Goal: Information Seeking & Learning: Learn about a topic

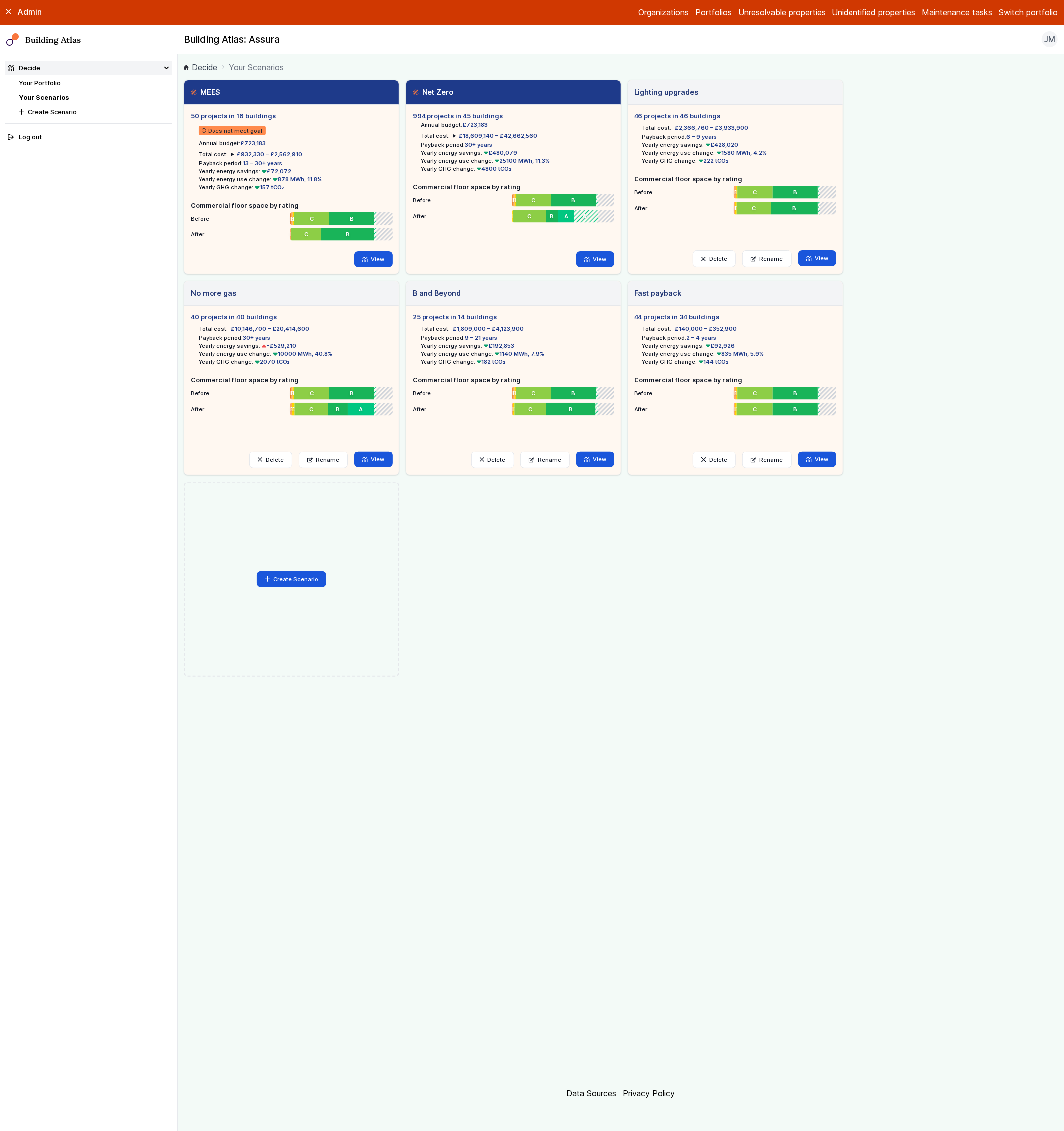
click at [1004, 14] on button "Switch portfolio" at bounding box center [1028, 12] width 59 height 12
click at [980, 96] on div "MEES 50 projects in 16 buildings Does not meet goal Annual budget: £723,183 Tot…" at bounding box center [621, 378] width 874 height 596
click at [1033, 8] on button "Switch portfolio" at bounding box center [1028, 12] width 59 height 12
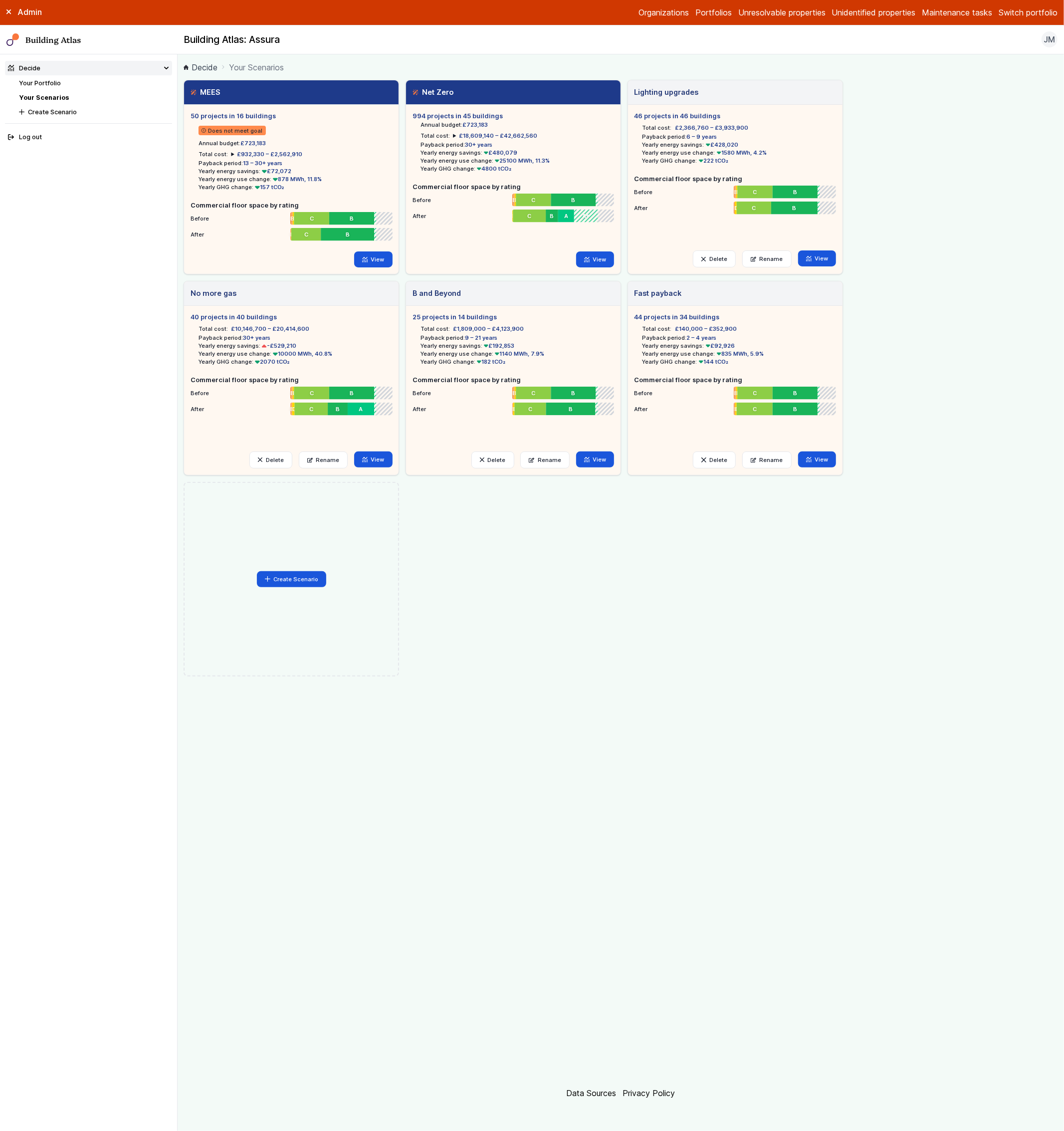
click at [724, 823] on div "MEES 50 projects in 16 buildings Does not meet goal Annual budget: £723,183 Tot…" at bounding box center [621, 577] width 874 height 995
click at [1027, 17] on button "Switch portfolio" at bounding box center [1028, 12] width 59 height 12
click at [0, 0] on button "[PERSON_NAME]-Waypoint" at bounding box center [0, 0] width 0 height 0
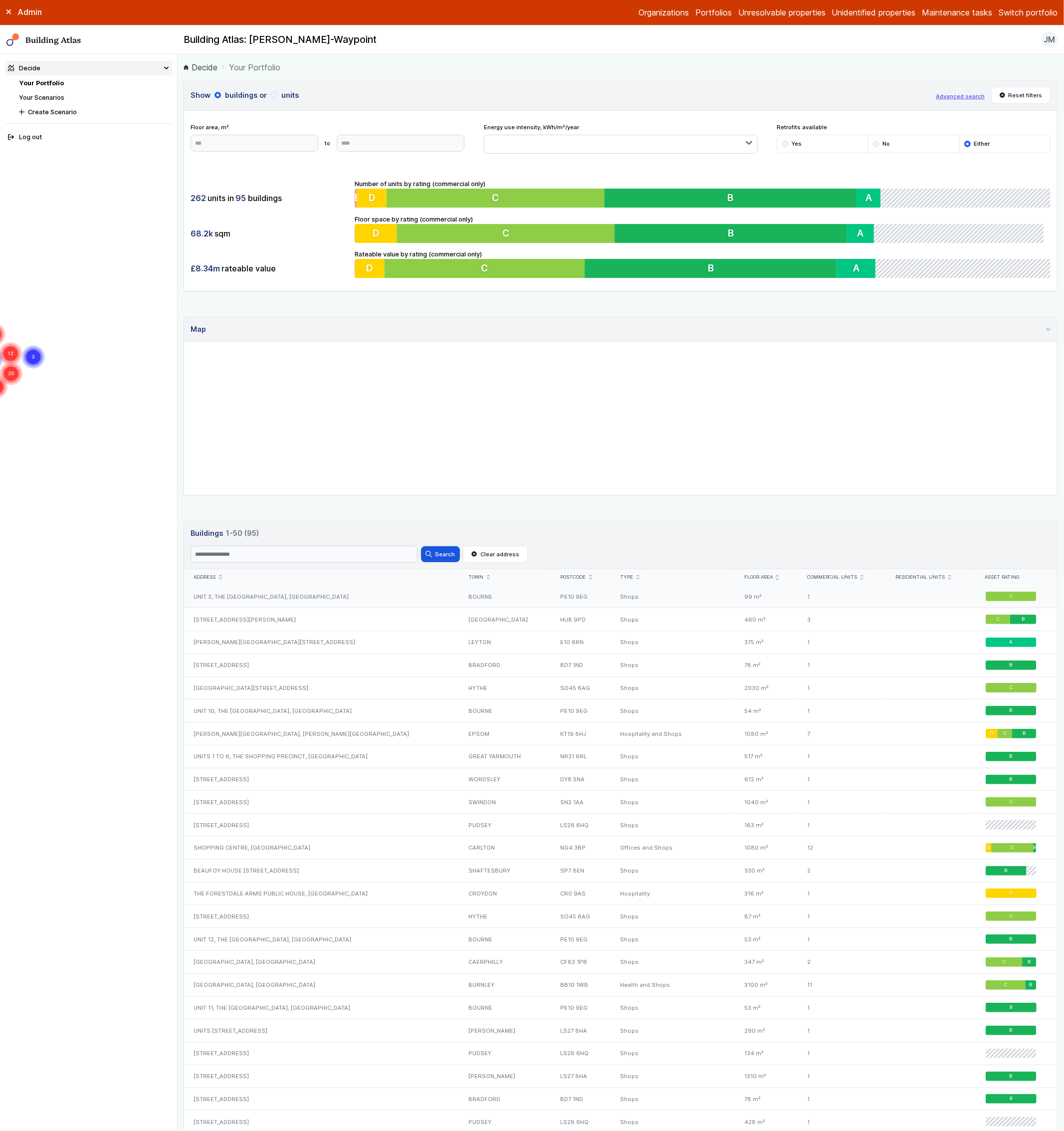
click at [240, 603] on div "UNIT 3, THE BURGHLEY CENTRE, NORTH STREET" at bounding box center [321, 596] width 275 height 22
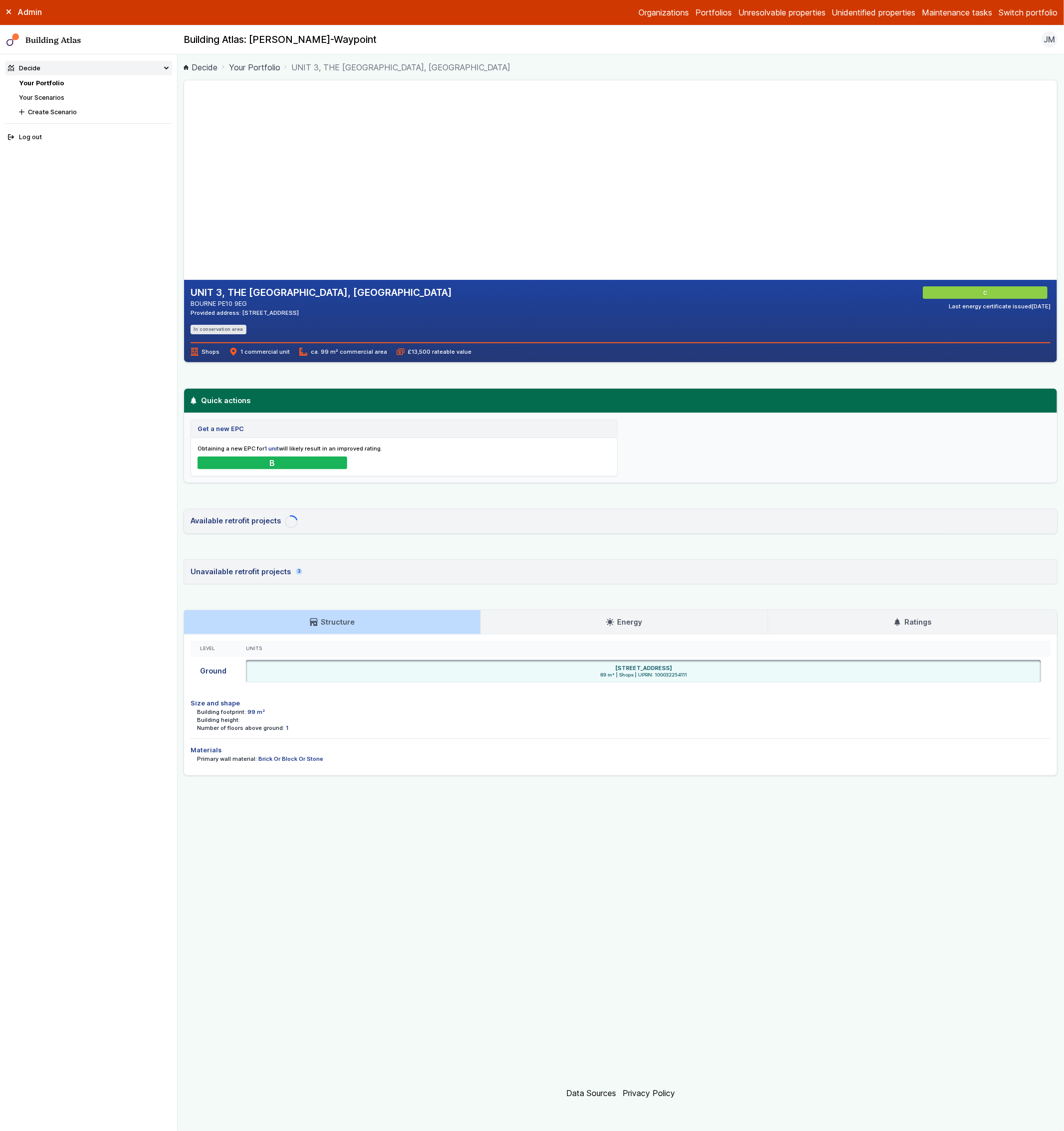
click at [52, 98] on link "Your Scenarios" at bounding box center [42, 97] width 46 height 7
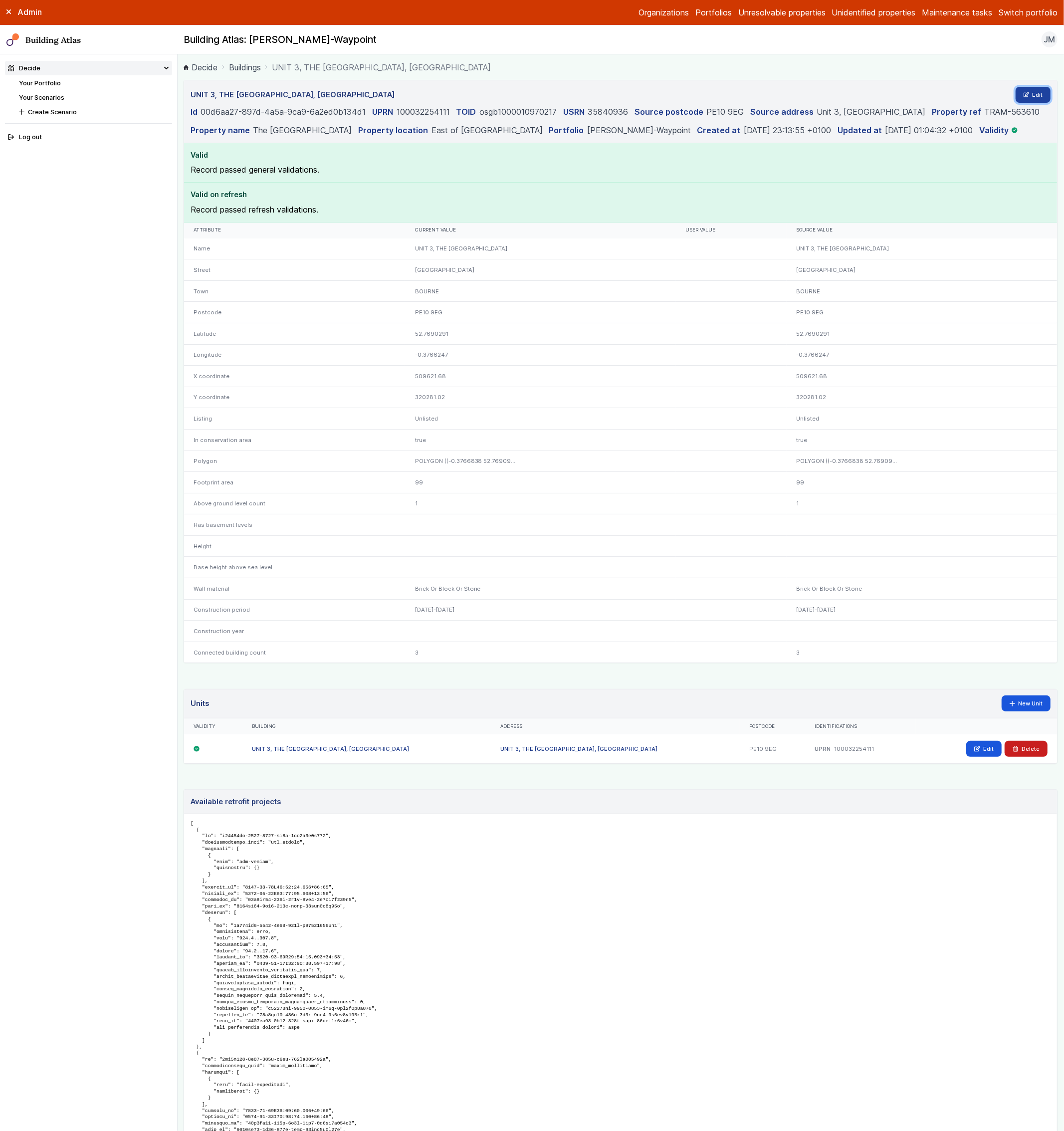
click at [1016, 90] on link "Edit" at bounding box center [1033, 95] width 35 height 16
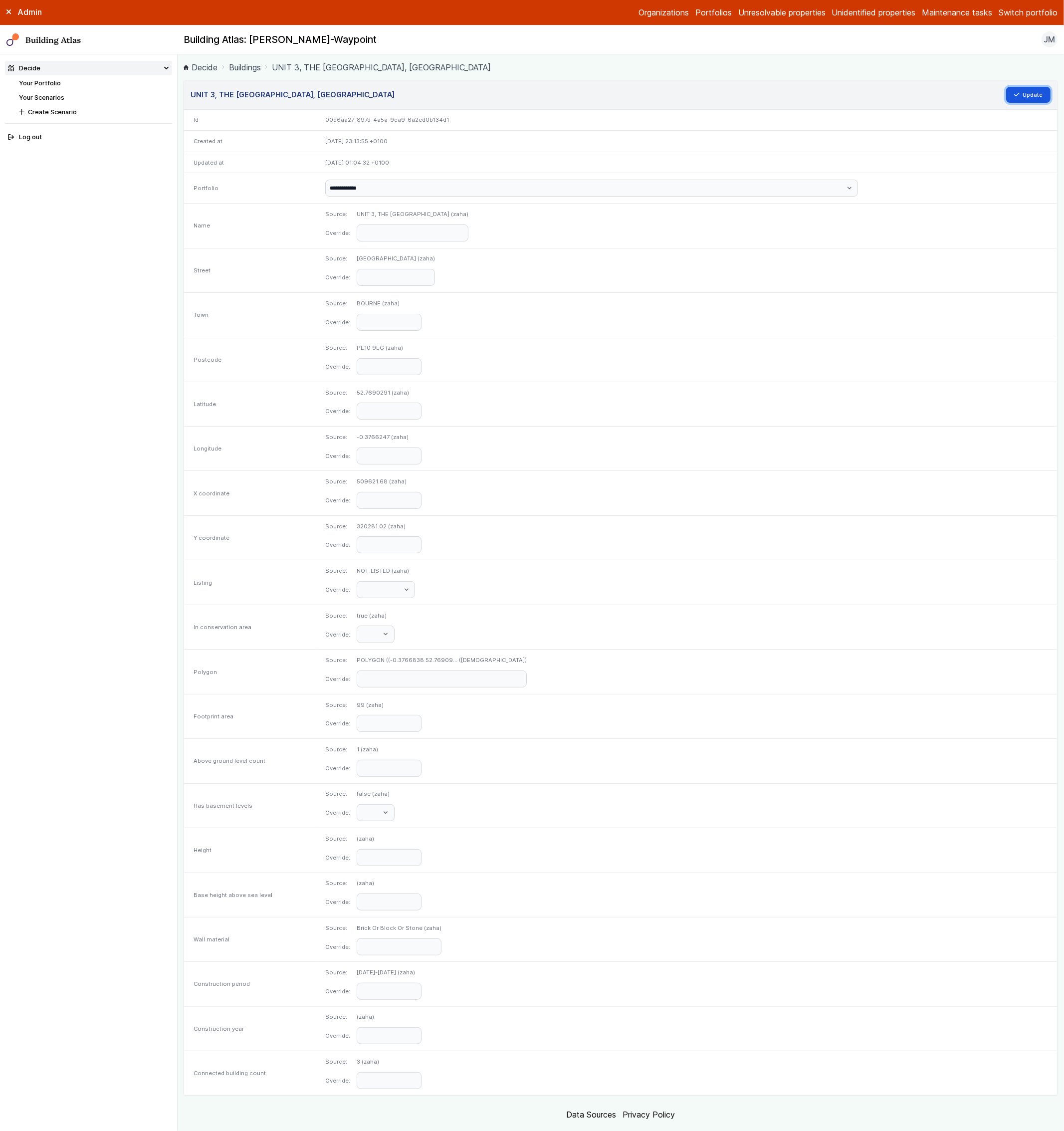
click at [1012, 90] on button "Update" at bounding box center [1029, 95] width 45 height 16
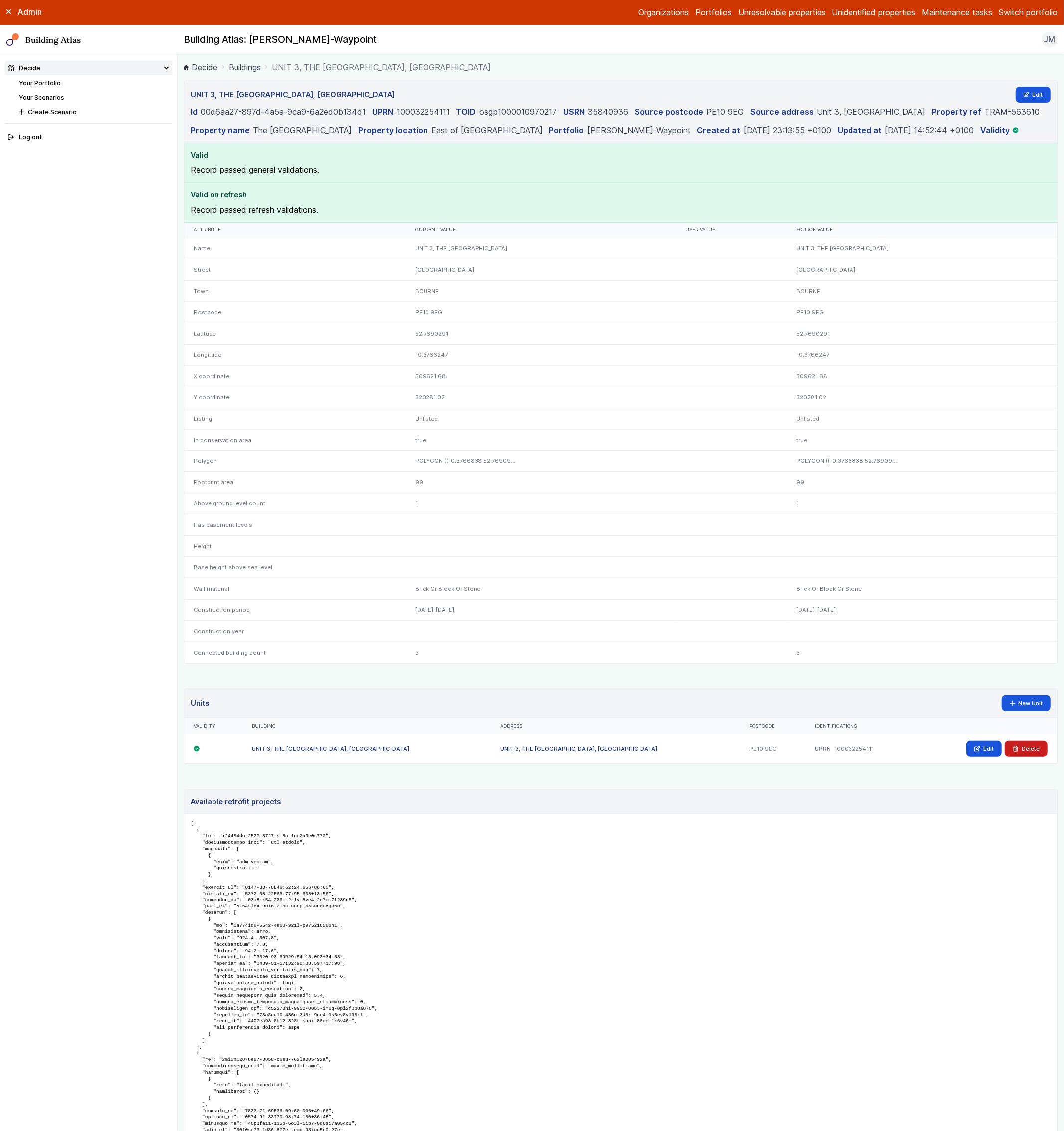
click at [54, 97] on link "Your Scenarios" at bounding box center [42, 97] width 46 height 7
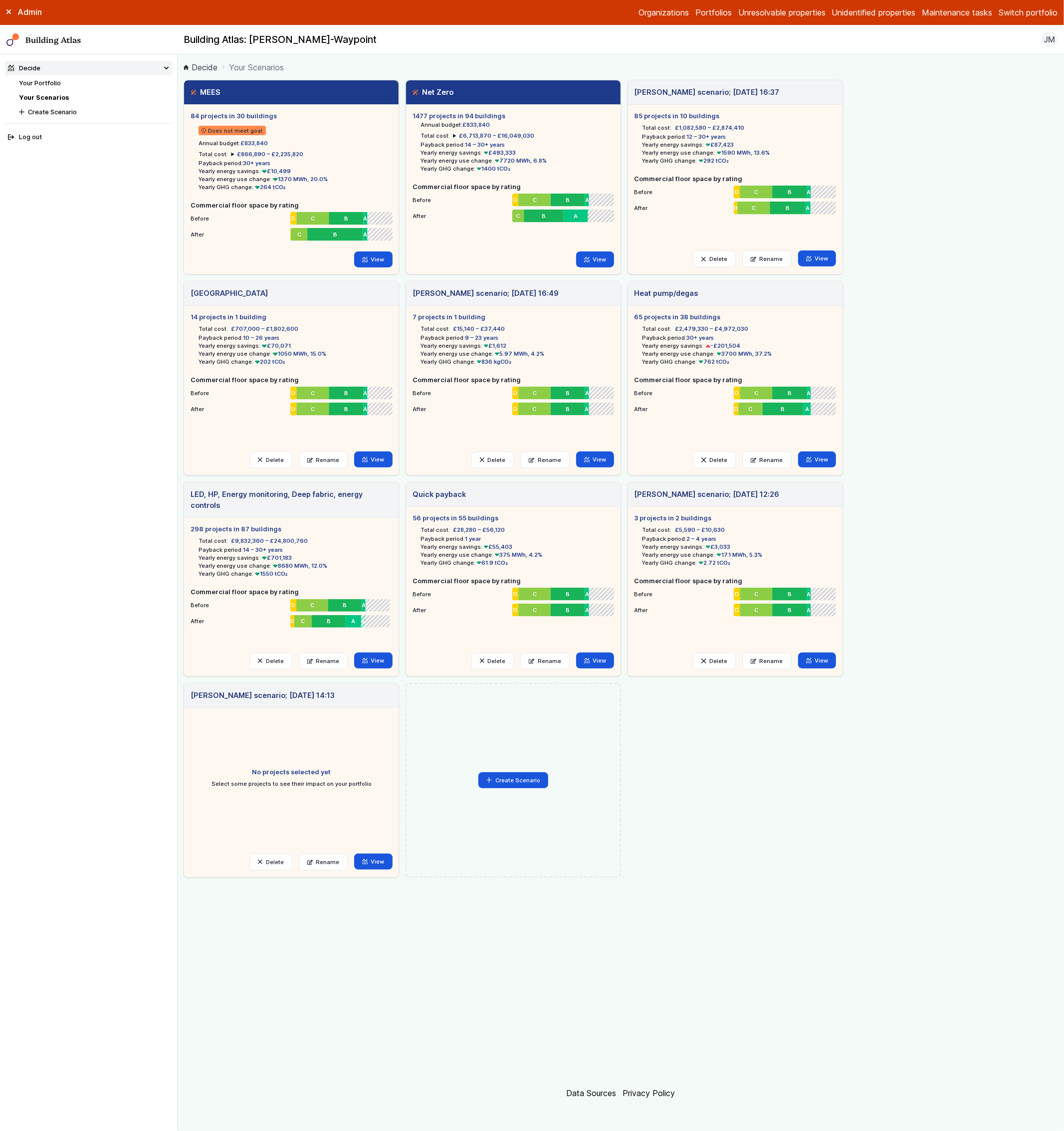
click at [1015, 21] on div "Admin Organizations Portfolios Unresolvable properties Unidentified properties …" at bounding box center [532, 13] width 1064 height 25
click at [1017, 17] on button "Switch portfolio" at bounding box center [1028, 12] width 59 height 12
click at [0, 0] on button "E.ON Sites" at bounding box center [0, 0] width 0 height 0
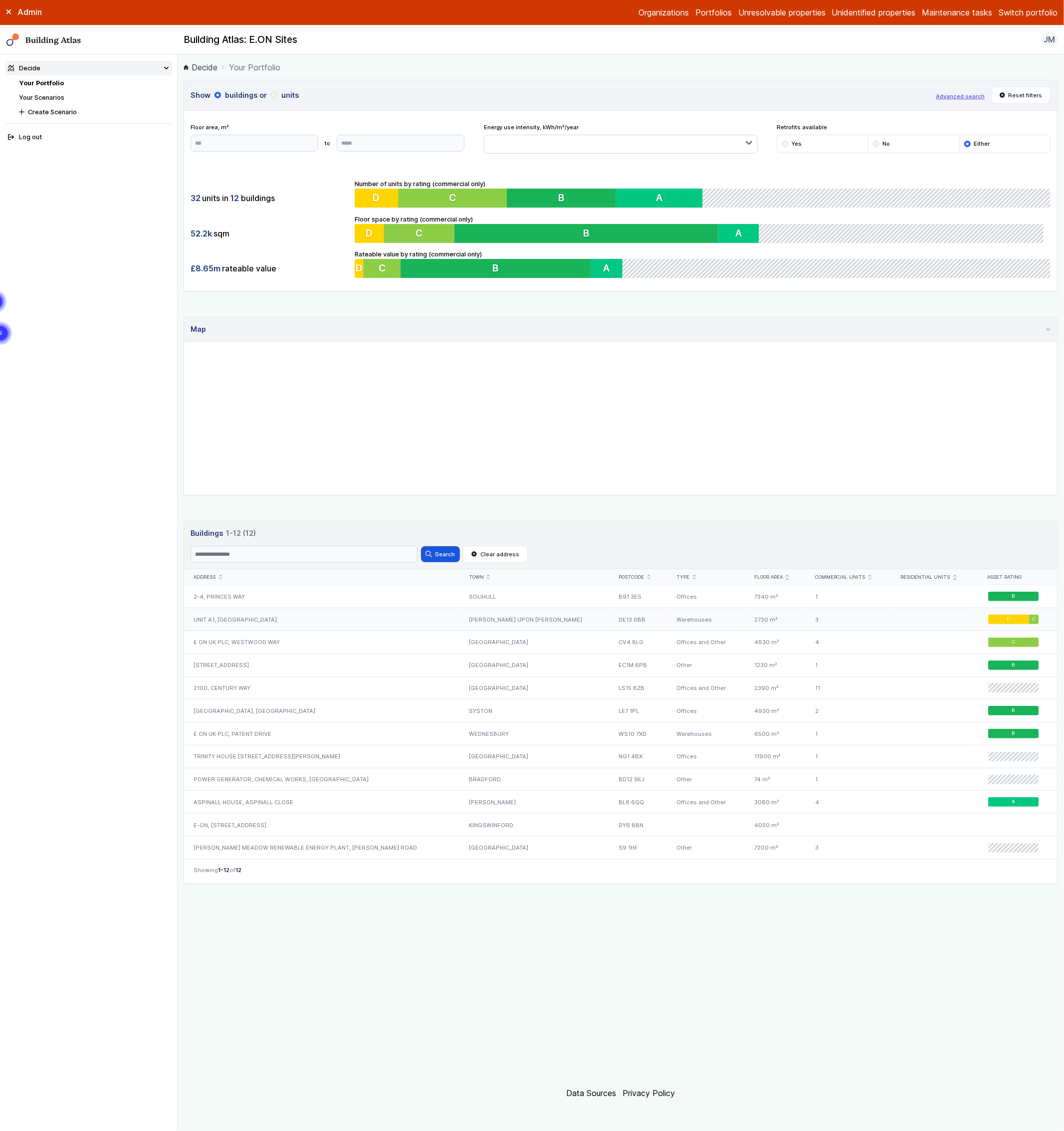
click at [265, 609] on div "UNIT A1, EASTERN AVENUE" at bounding box center [321, 619] width 275 height 23
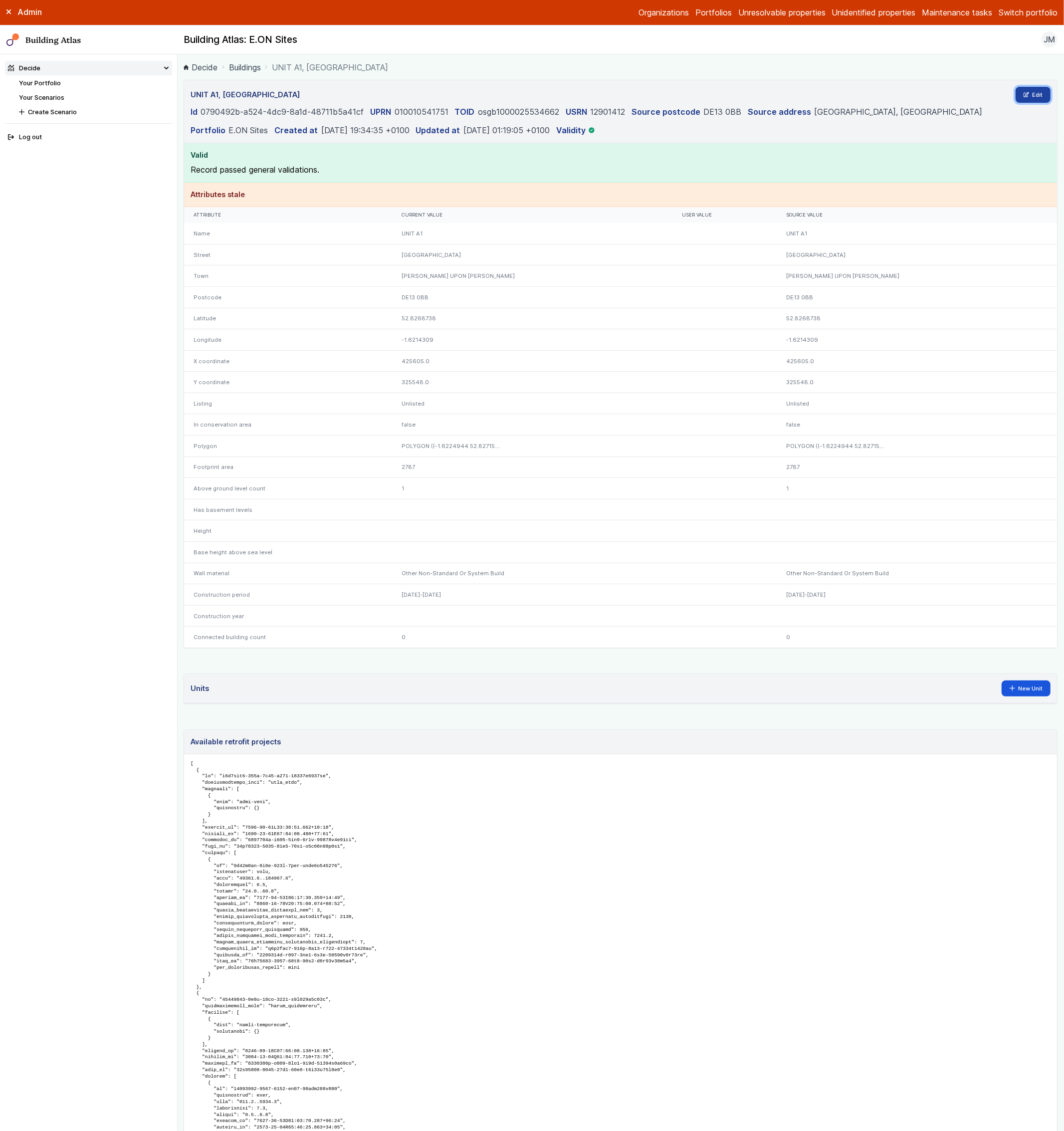
click at [1029, 100] on link "Edit" at bounding box center [1033, 95] width 35 height 16
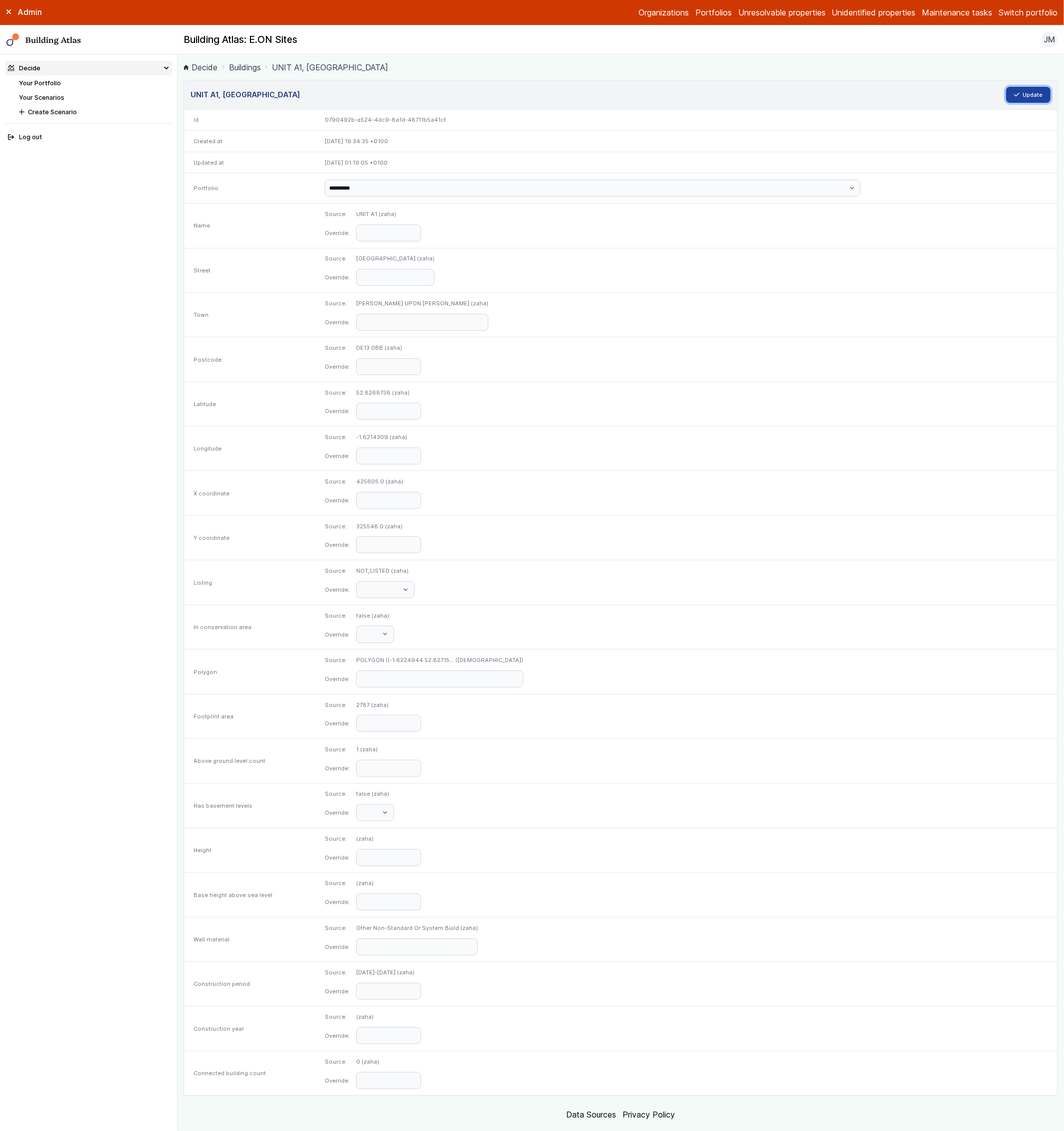
click at [1026, 99] on button "Update" at bounding box center [1029, 95] width 45 height 16
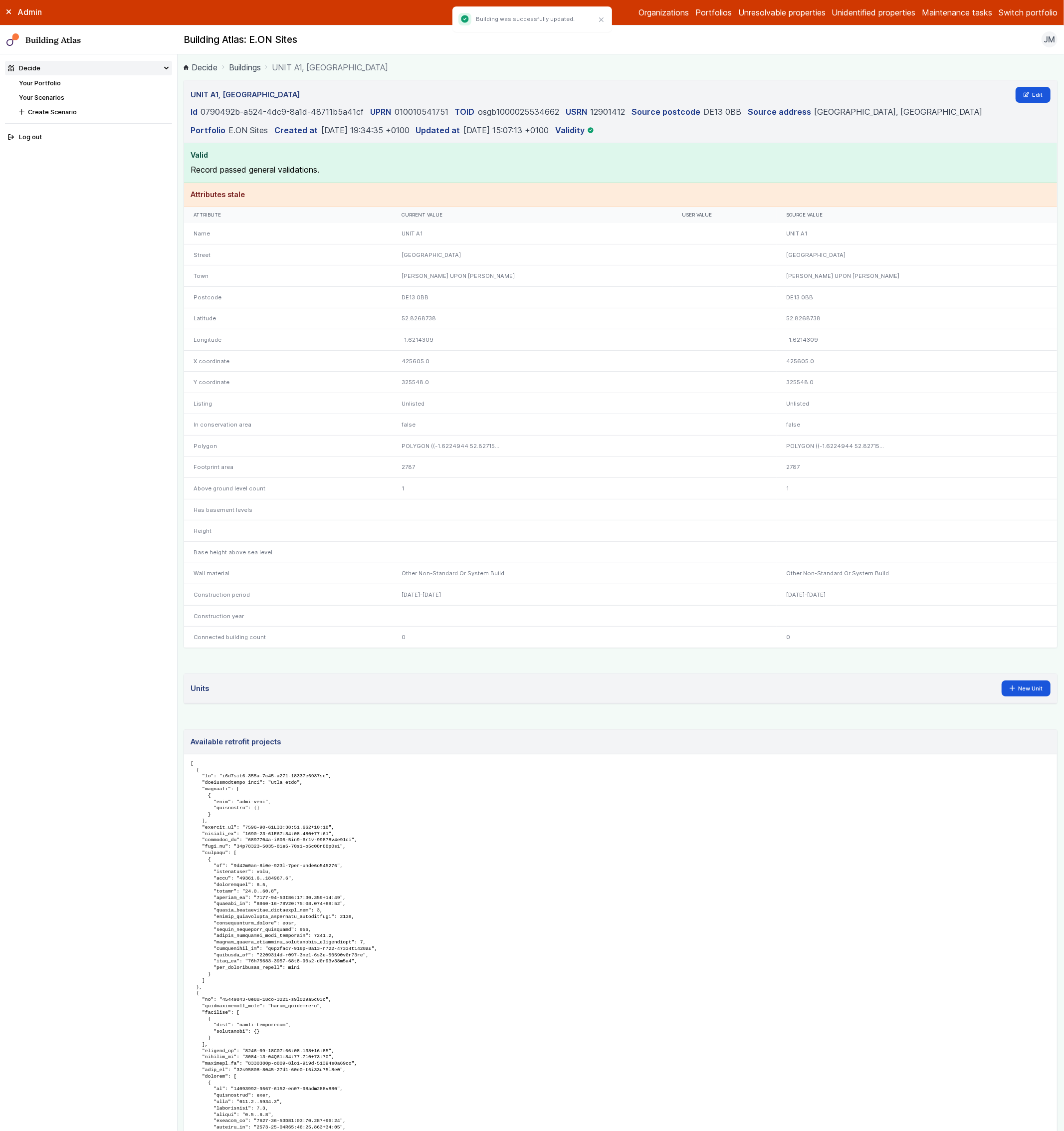
click at [1029, 18] on button "Switch portfolio" at bounding box center [1028, 12] width 59 height 12
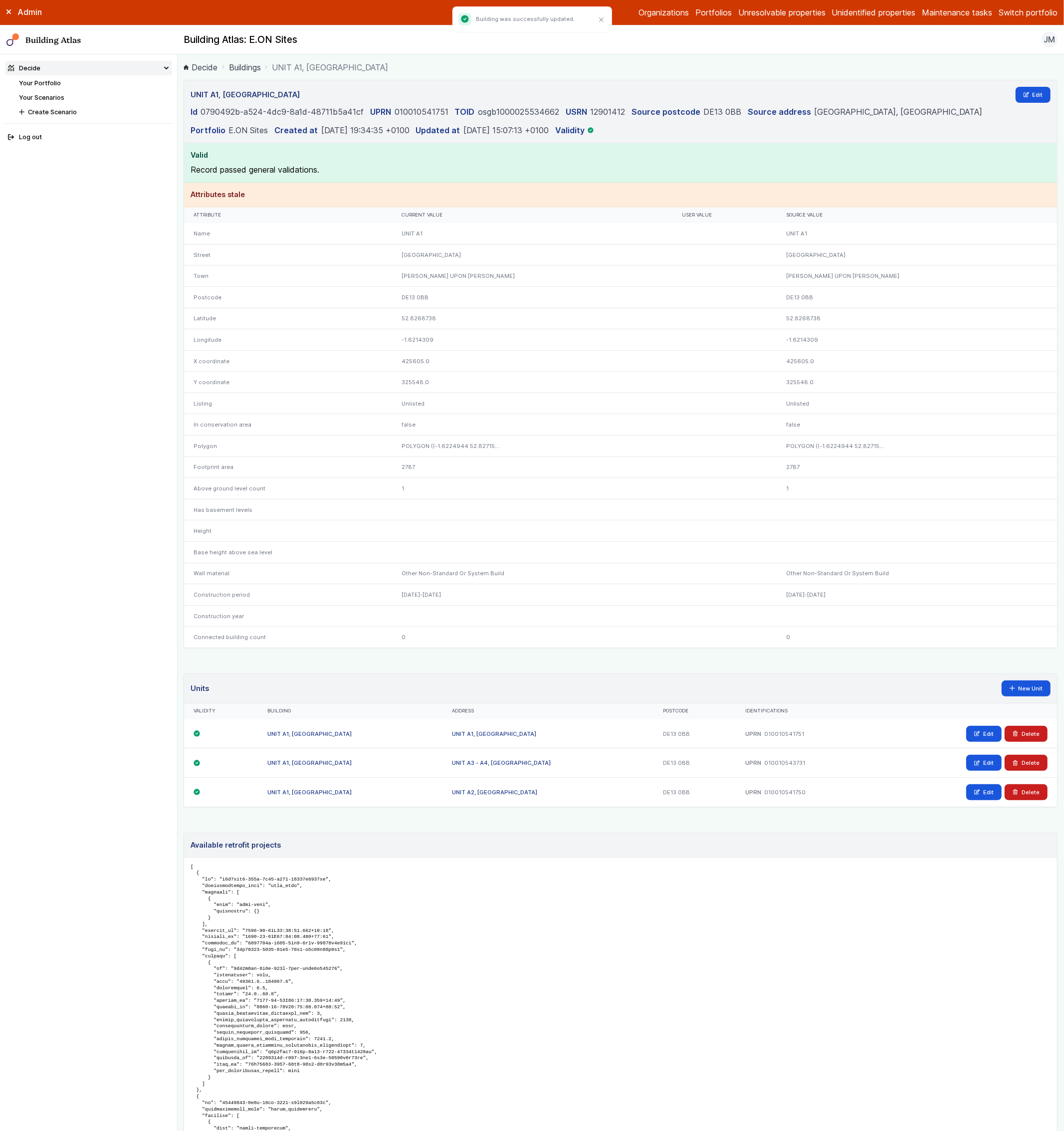
scroll to position [200, 0]
click at [0, 0] on button "E.ON Schools [GEOGRAPHIC_DATA]" at bounding box center [0, 0] width 0 height 0
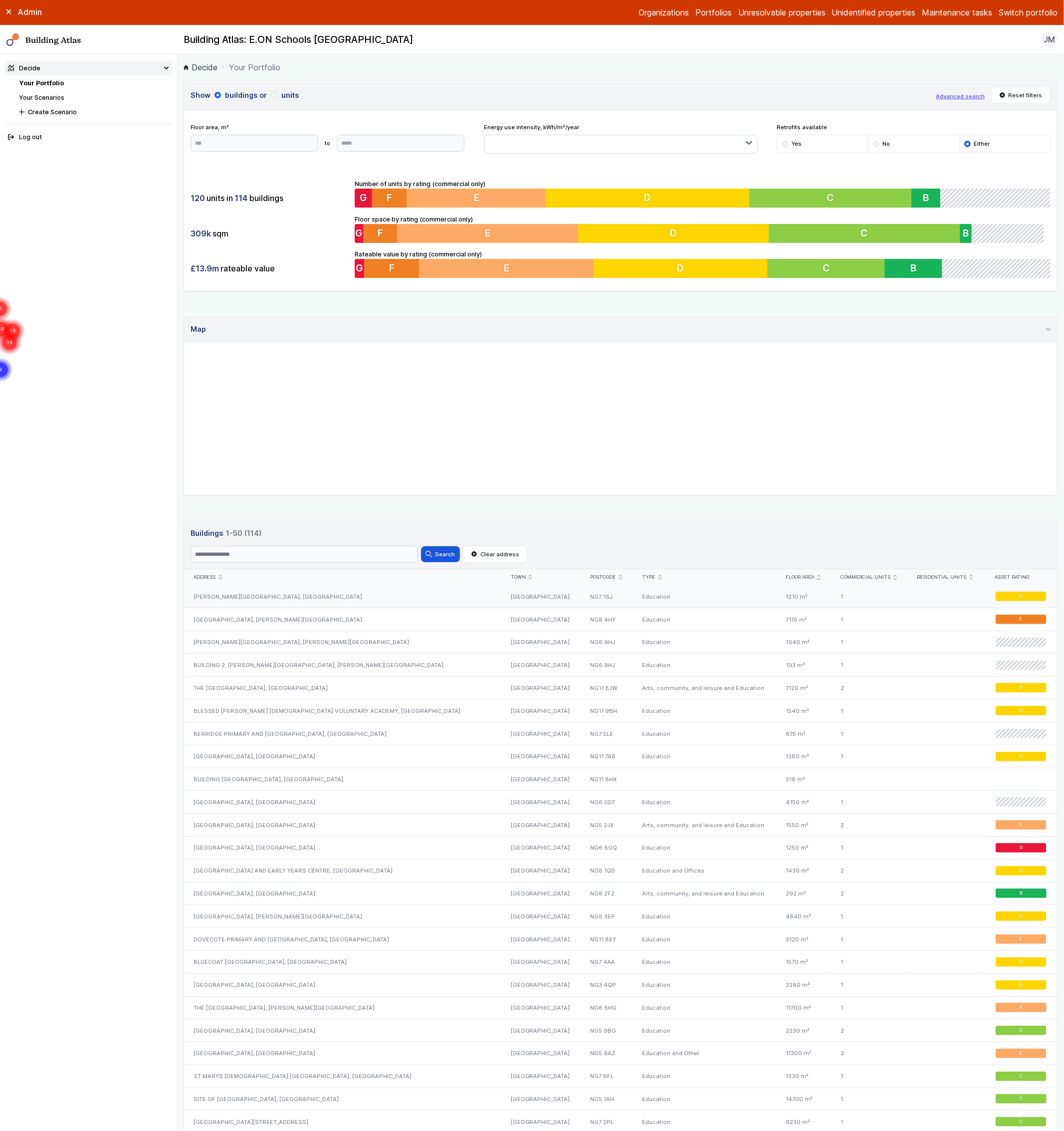
click at [244, 599] on div "[PERSON_NAME][GEOGRAPHIC_DATA], [GEOGRAPHIC_DATA]" at bounding box center [342, 596] width 317 height 22
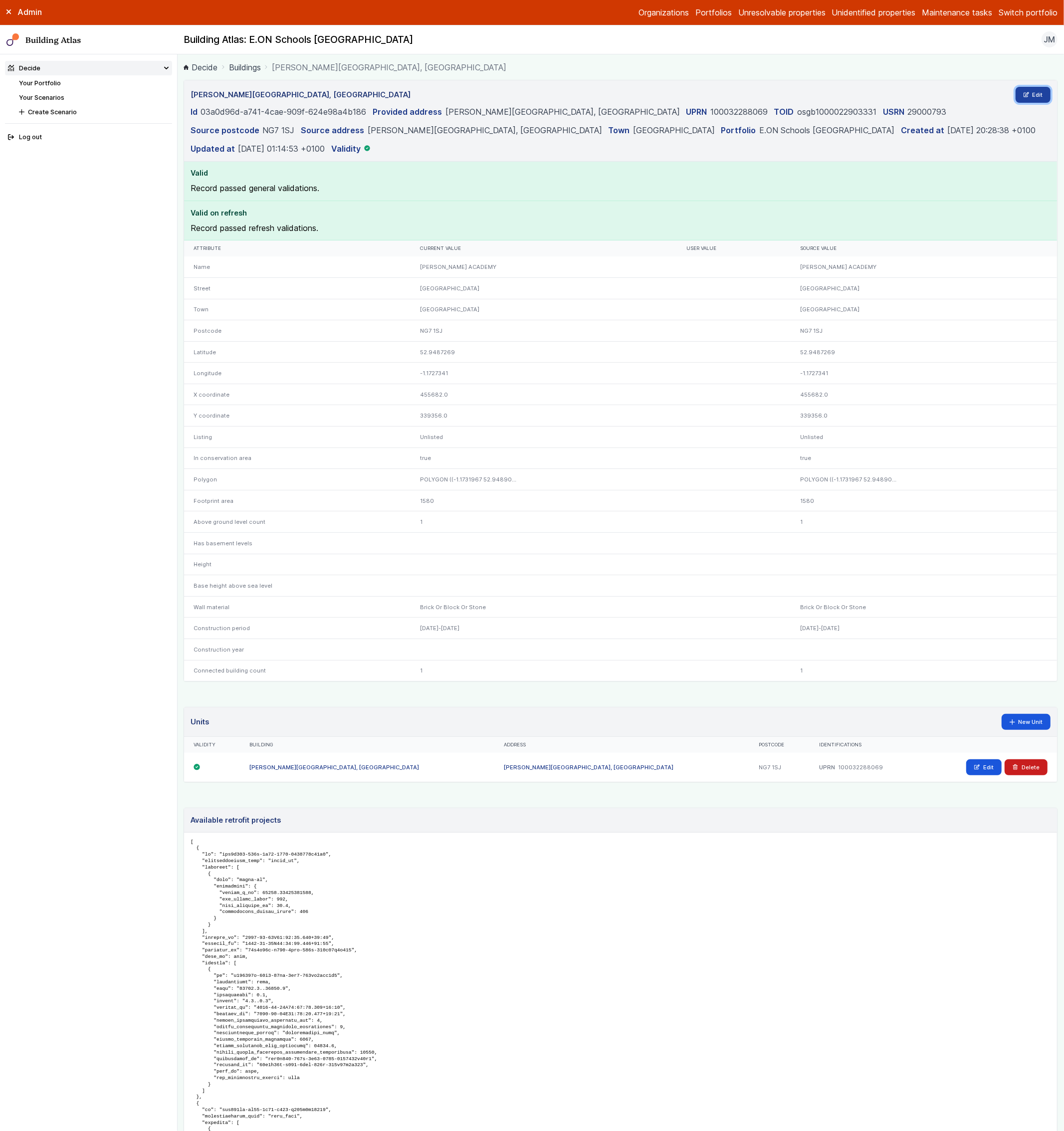
click at [1037, 95] on link "Edit" at bounding box center [1033, 95] width 35 height 16
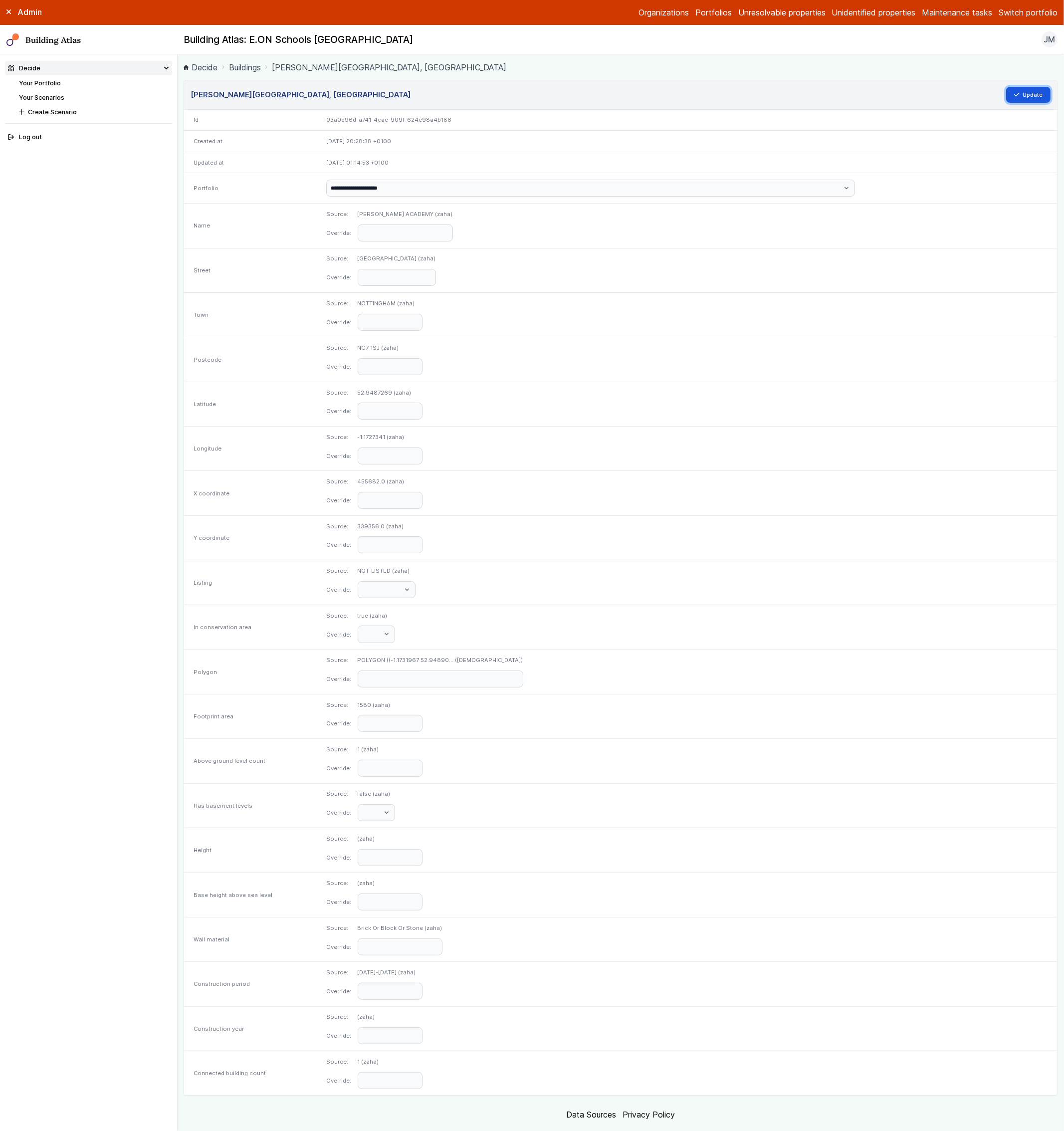
click at [1037, 95] on button "Update" at bounding box center [1029, 95] width 45 height 16
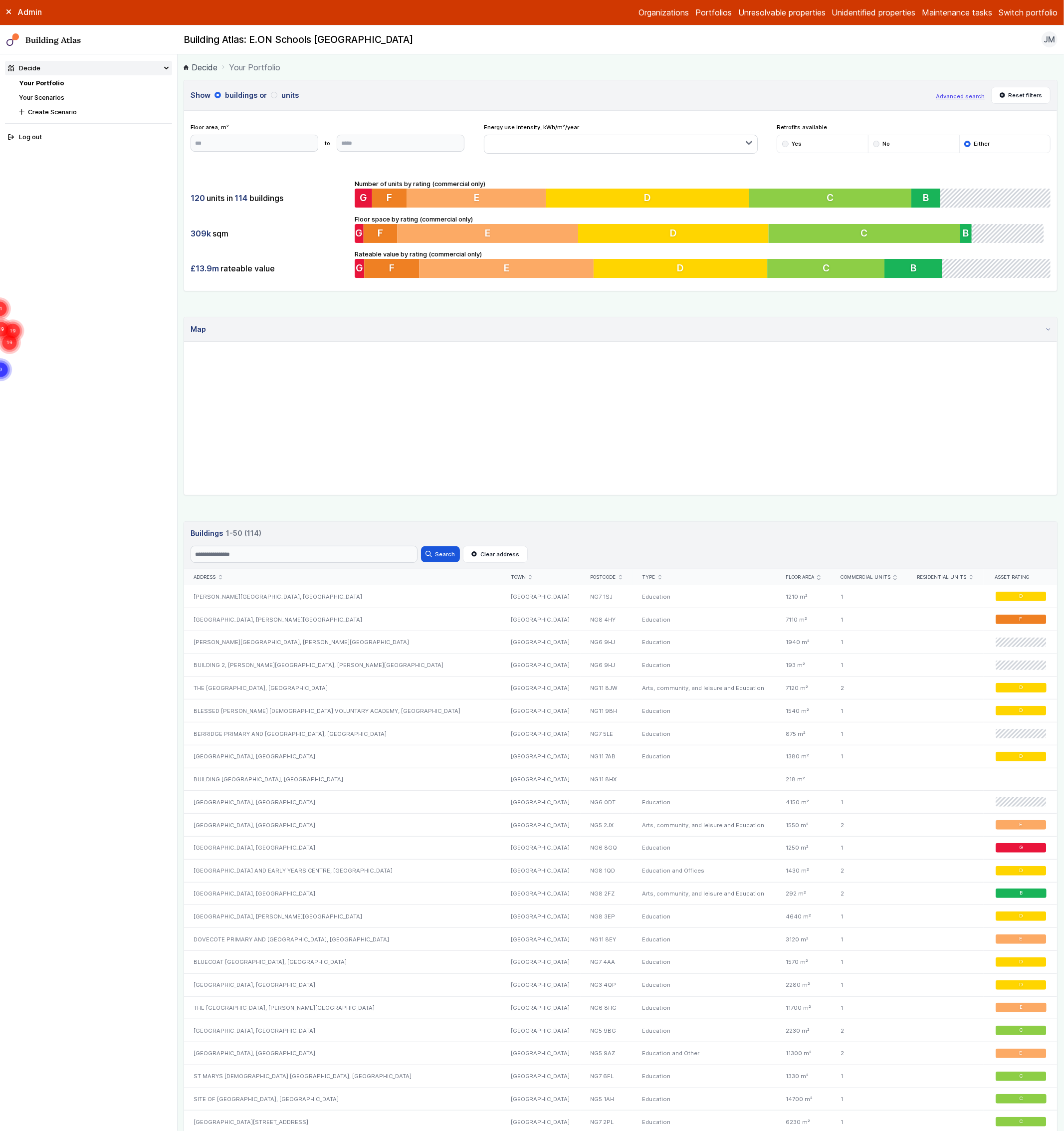
click at [48, 96] on link "Your Scenarios" at bounding box center [42, 97] width 46 height 7
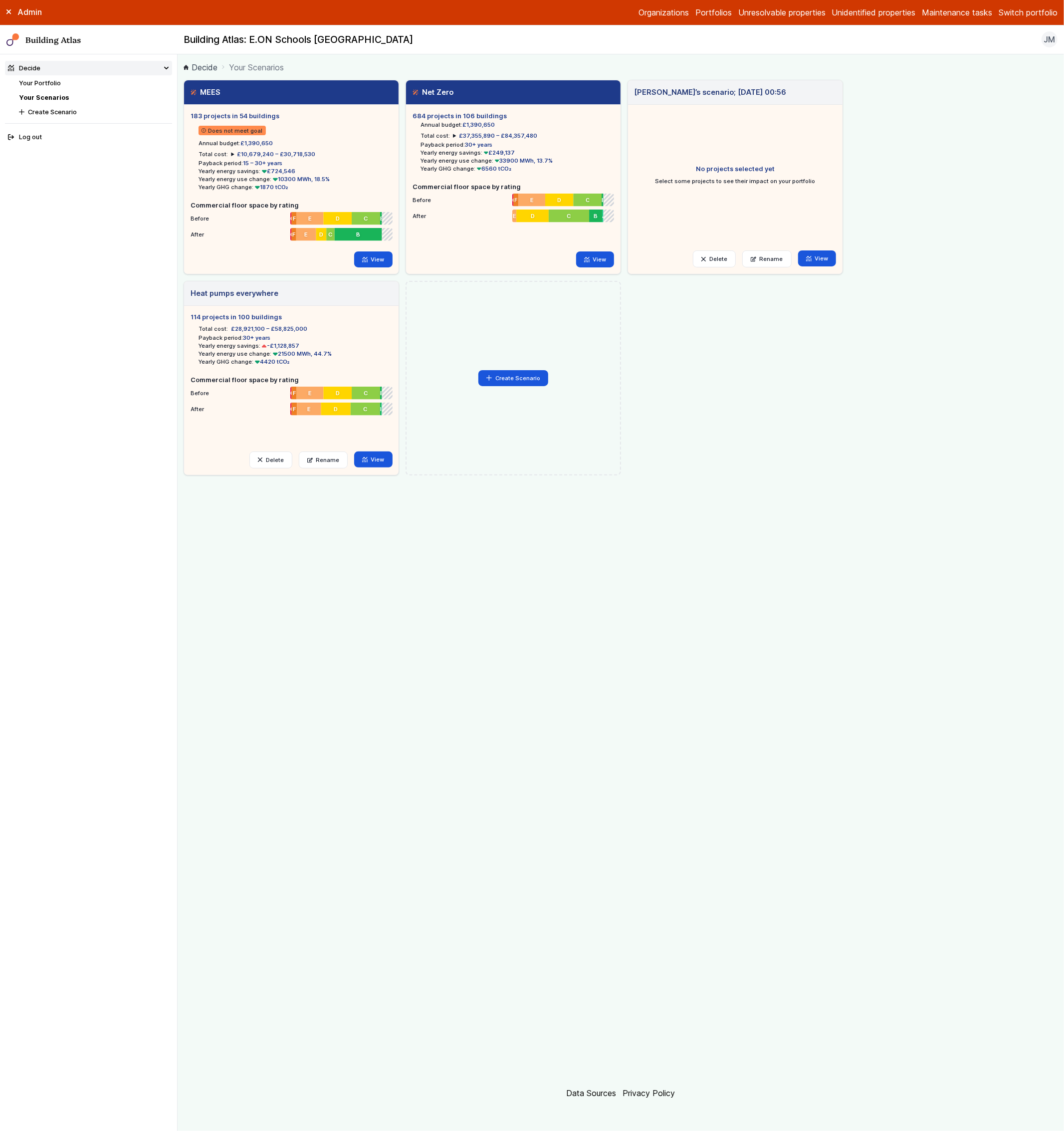
click at [488, 129] on ul "Annual budget: £1,390,650 Total cost: £37,355,890 – £84,357,480 2026 £1,375,430…" at bounding box center [513, 147] width 202 height 52
click at [494, 136] on span "£37,355,890 – £84,357,480" at bounding box center [498, 136] width 78 height 7
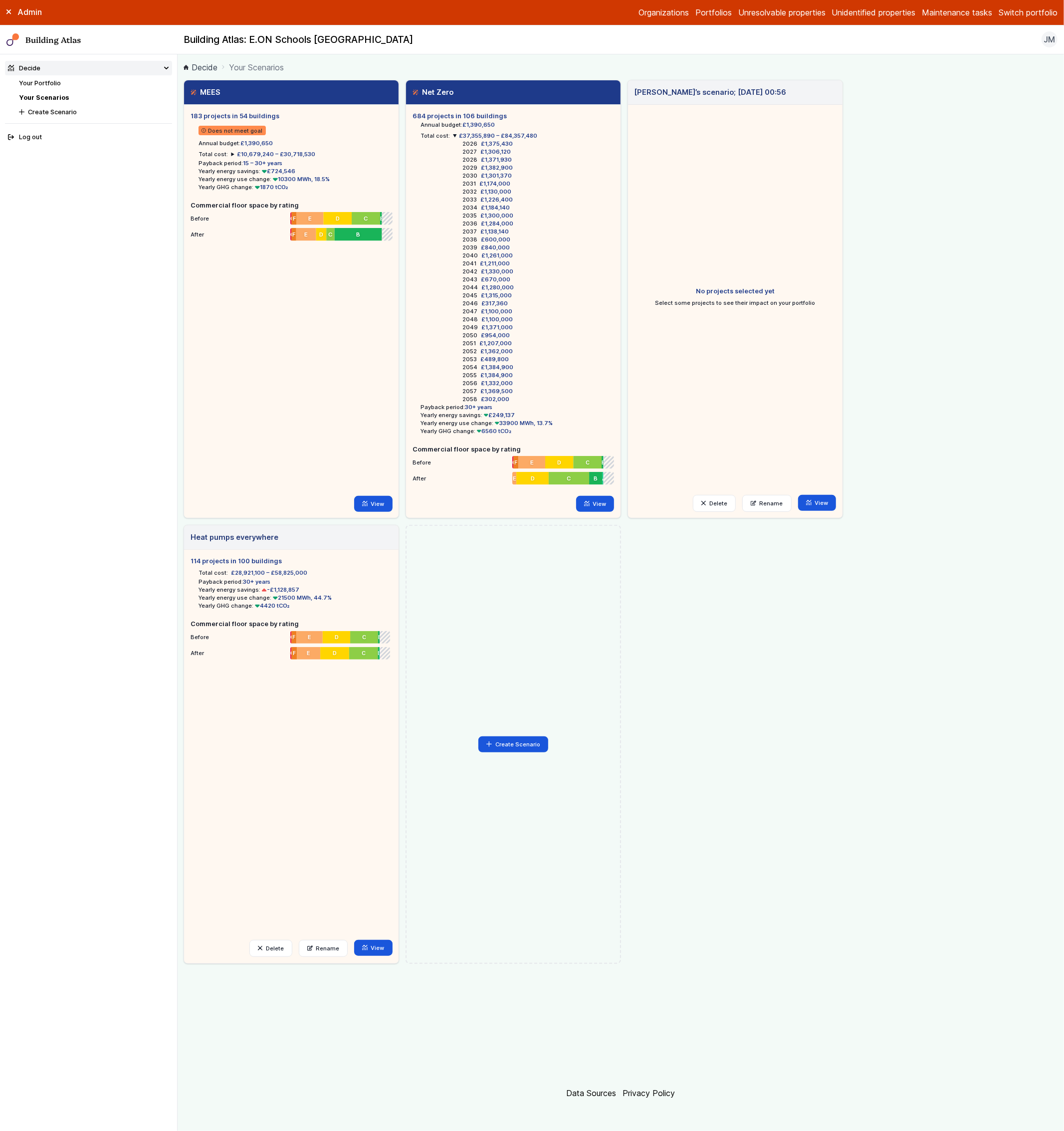
drag, startPoint x: 494, startPoint y: 136, endPoint x: 504, endPoint y: 133, distance: 10.4
click at [494, 136] on span "£37,355,890 – £84,357,480" at bounding box center [498, 136] width 78 height 7
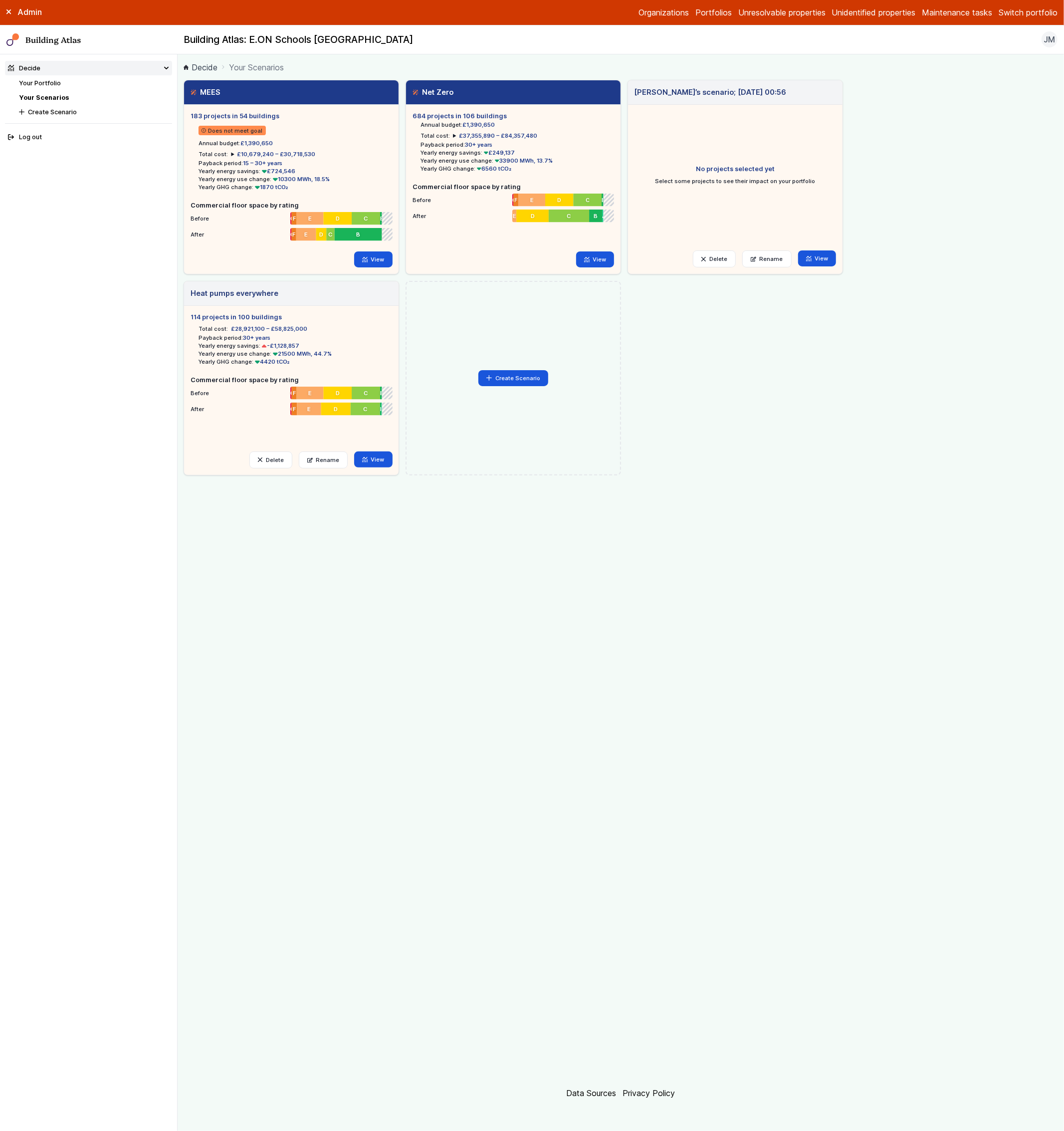
click at [714, 348] on div "MEES 183 projects in 54 buildings Does not meet goal Annual budget: £1,390,650 …" at bounding box center [621, 278] width 874 height 396
click at [1012, 19] on div "Admin Organizations Portfolios Unresolvable properties Unidentified properties …" at bounding box center [532, 13] width 1064 height 25
click at [1014, 17] on button "Switch portfolio" at bounding box center [1028, 12] width 59 height 12
click at [1015, 17] on button "Switch portfolio" at bounding box center [1028, 12] width 59 height 12
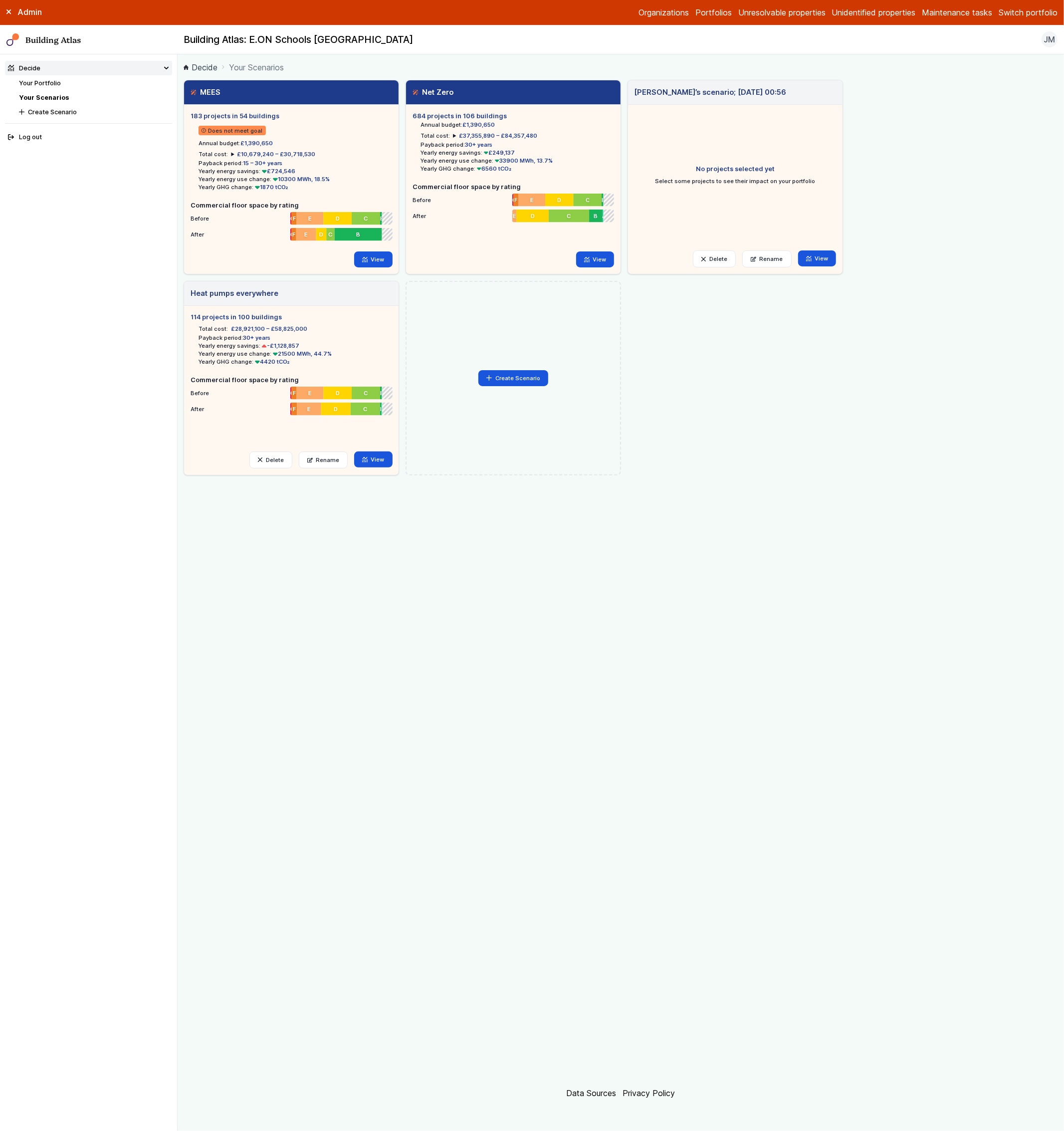
click at [0, 0] on button "BRE" at bounding box center [0, 0] width 0 height 0
click at [1045, 12] on button "Switch portfolio" at bounding box center [1028, 12] width 59 height 12
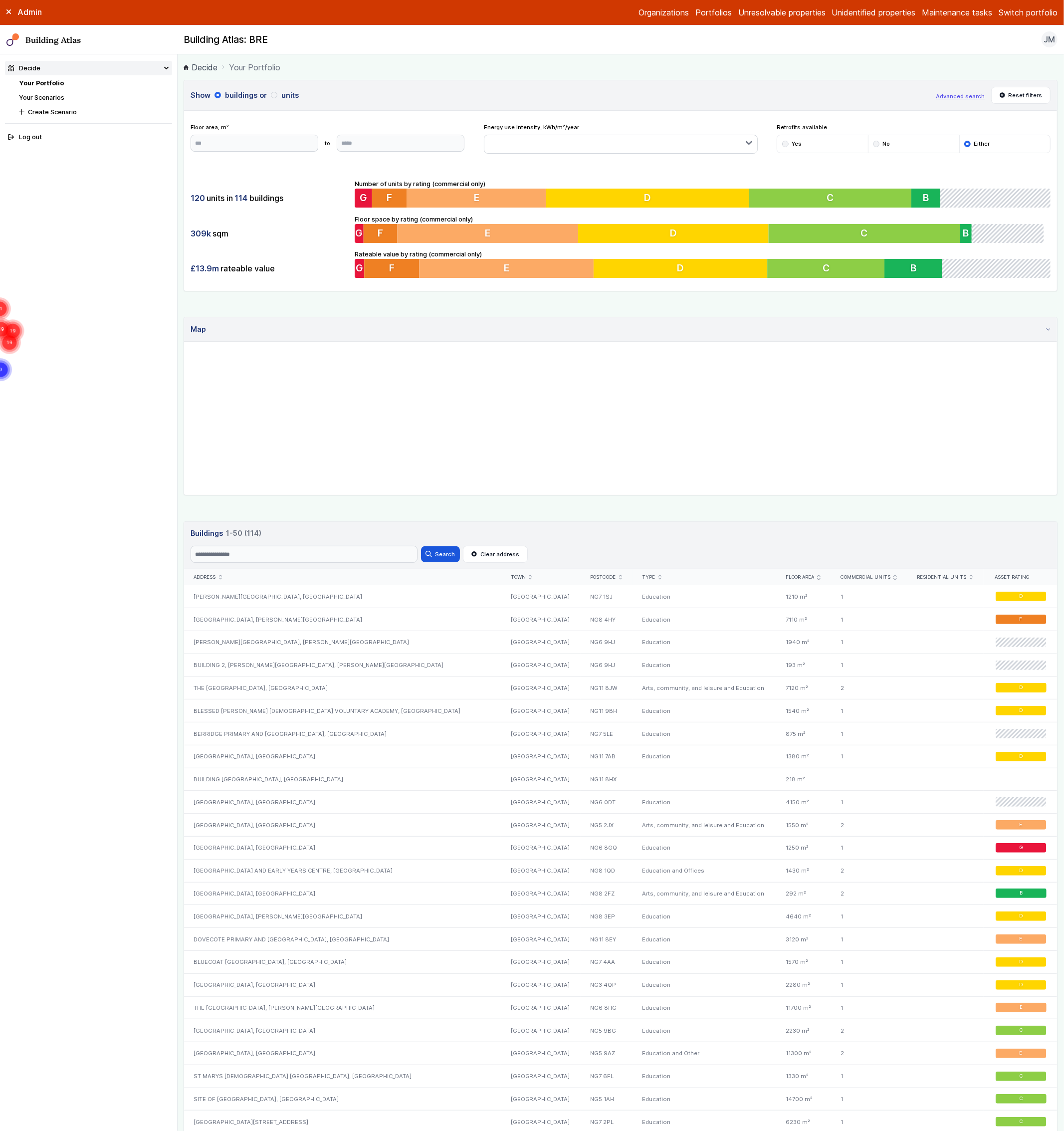
click at [1029, 6] on button "Switch portfolio" at bounding box center [1028, 12] width 59 height 12
click at [0, 0] on button "[PERSON_NAME]-Waypoint" at bounding box center [0, 0] width 0 height 0
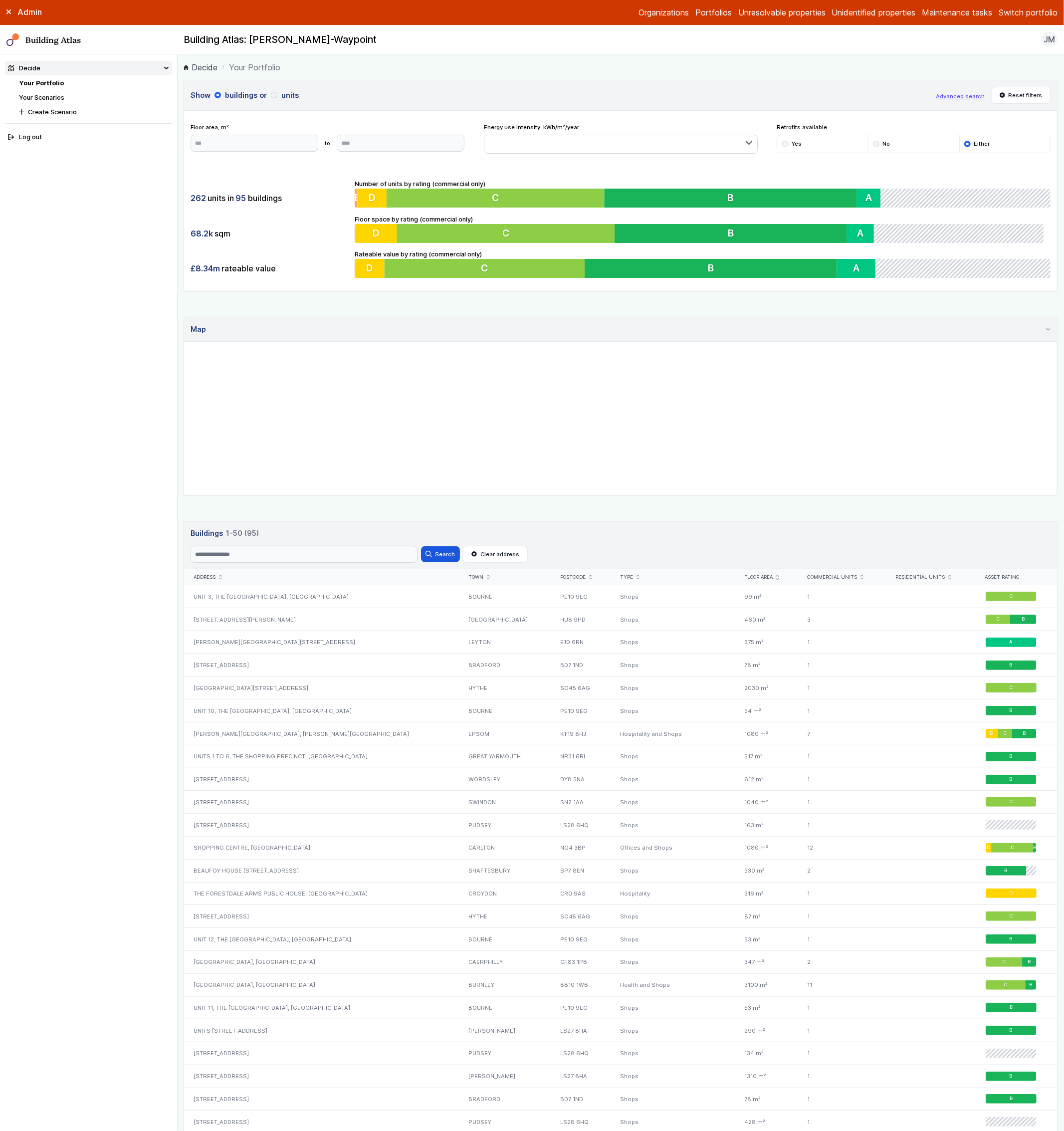
click at [48, 95] on link "Your Scenarios" at bounding box center [42, 97] width 46 height 7
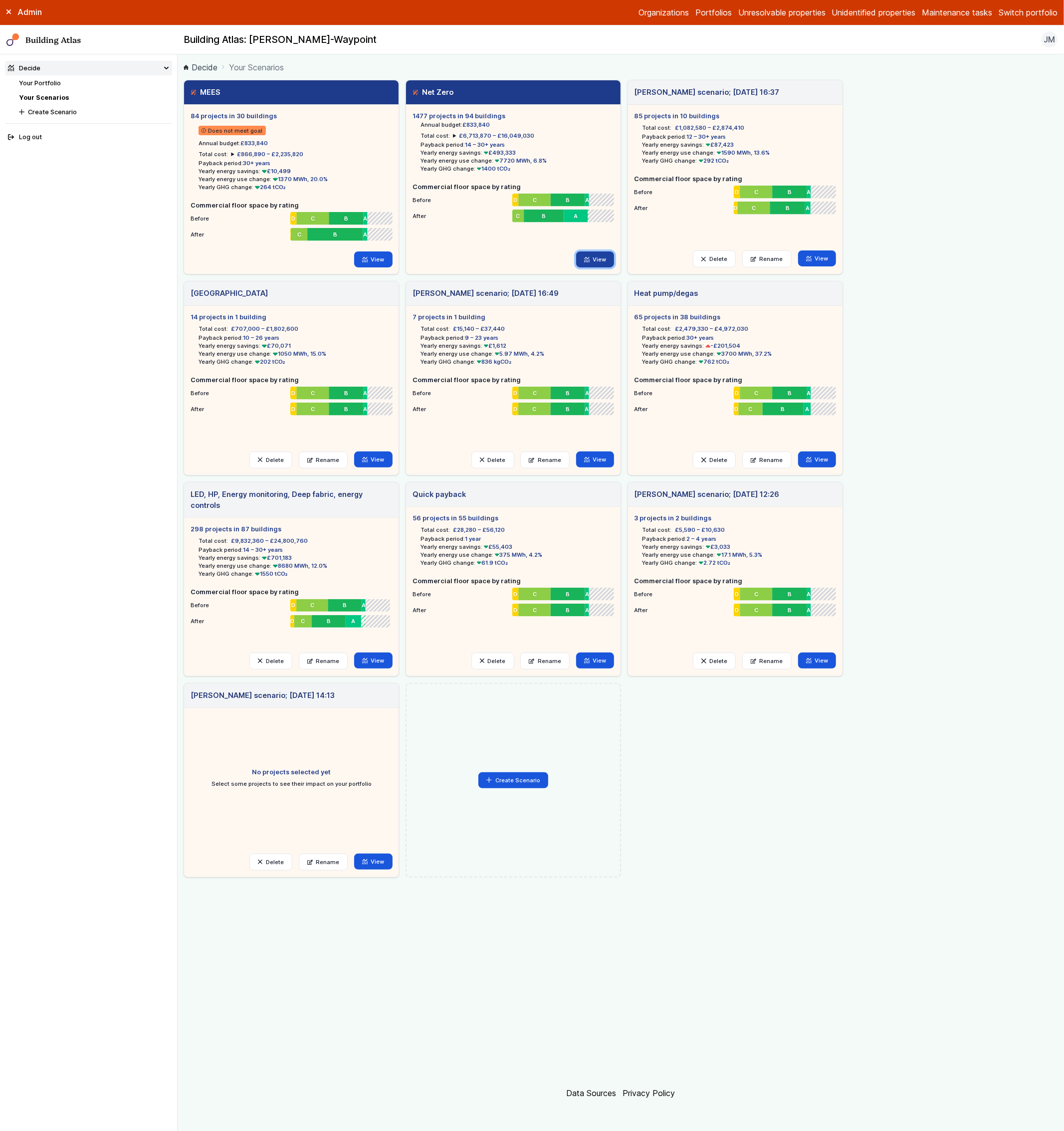
click at [595, 259] on link "View" at bounding box center [595, 259] width 39 height 16
click at [290, 237] on span "D" at bounding box center [290, 234] width 1 height 8
click at [587, 263] on link "View" at bounding box center [595, 259] width 39 height 16
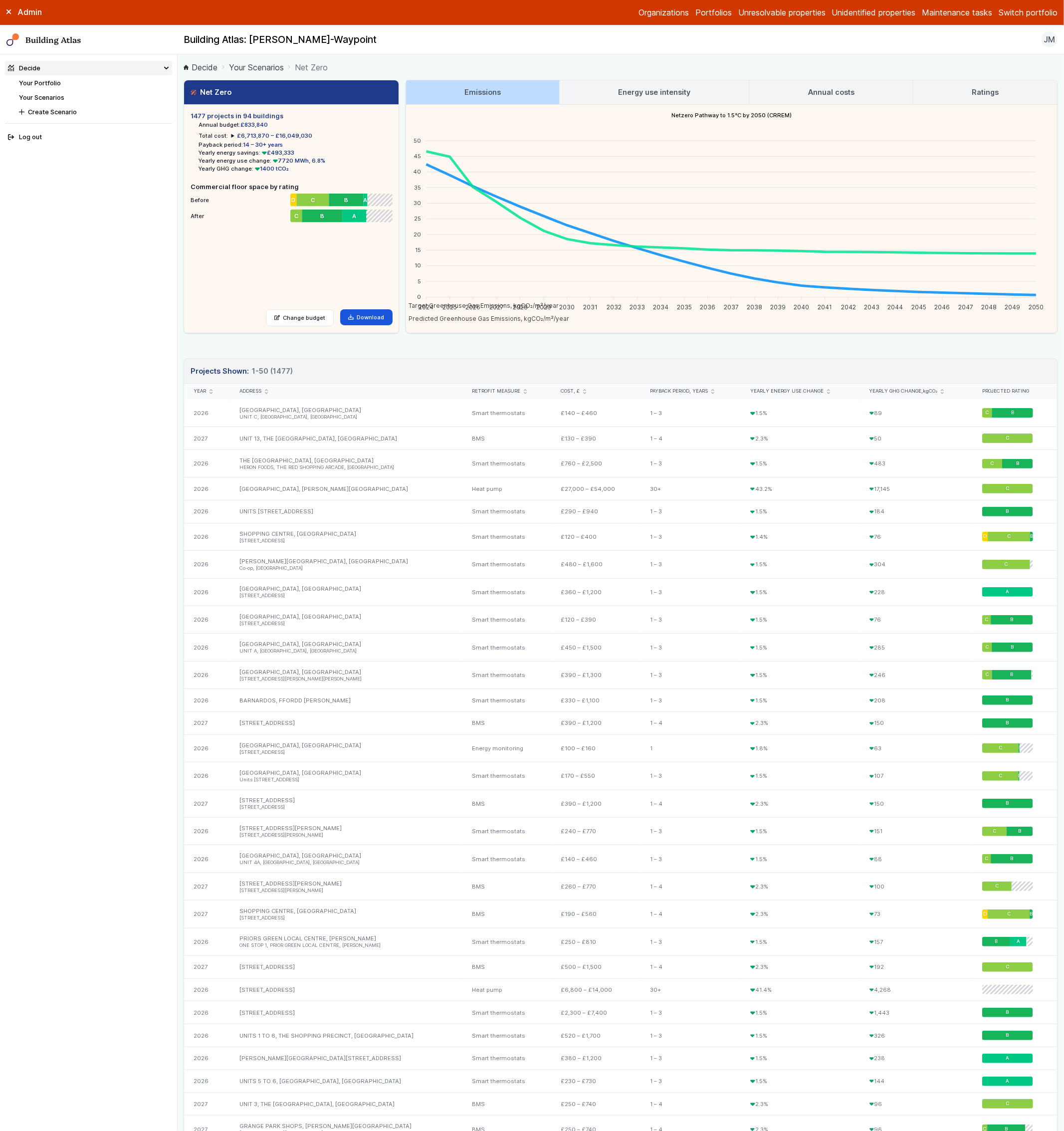
click at [592, 97] on link "Energy use intensity" at bounding box center [655, 92] width 189 height 24
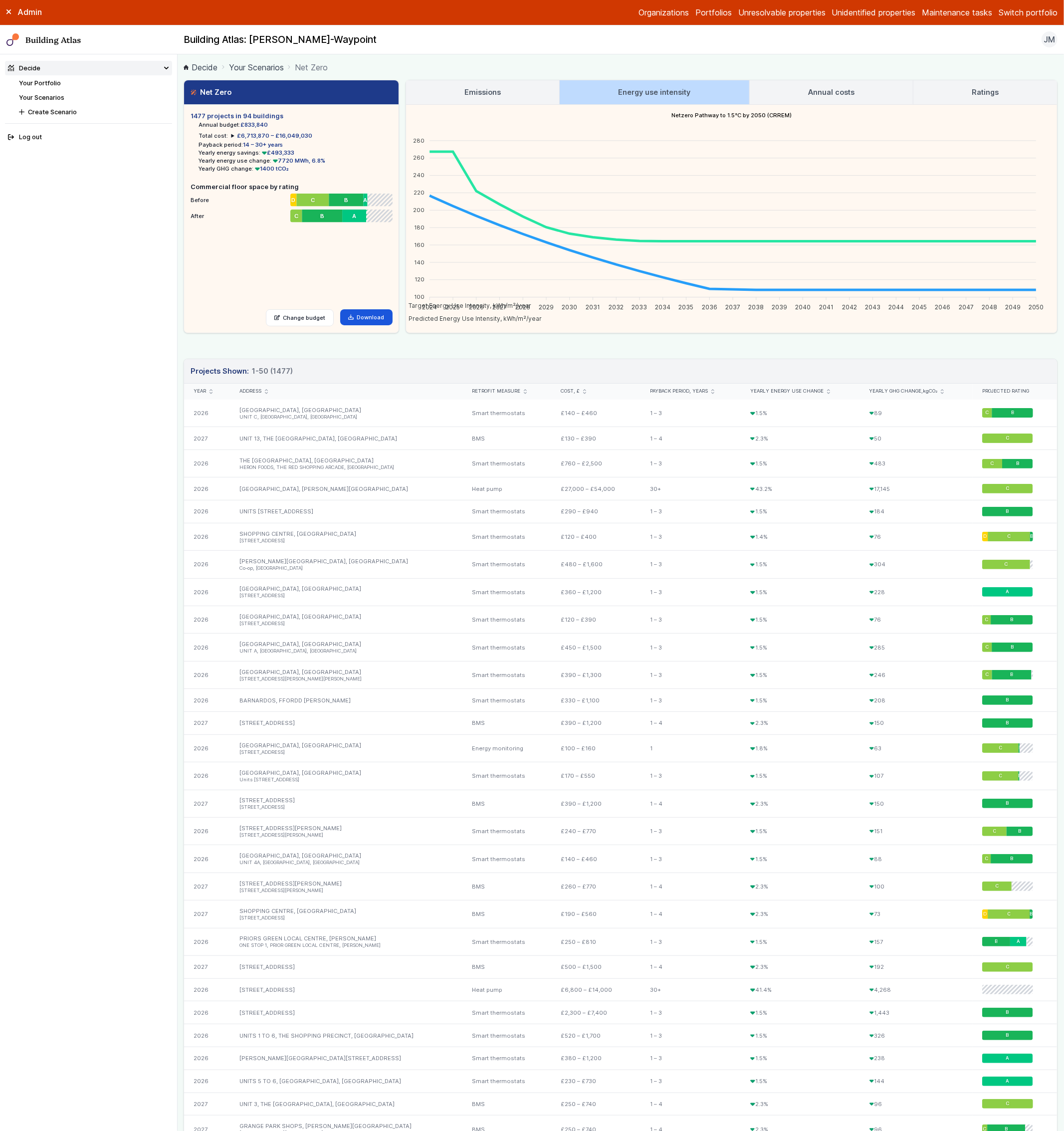
click at [773, 92] on link "Annual costs" at bounding box center [831, 92] width 163 height 24
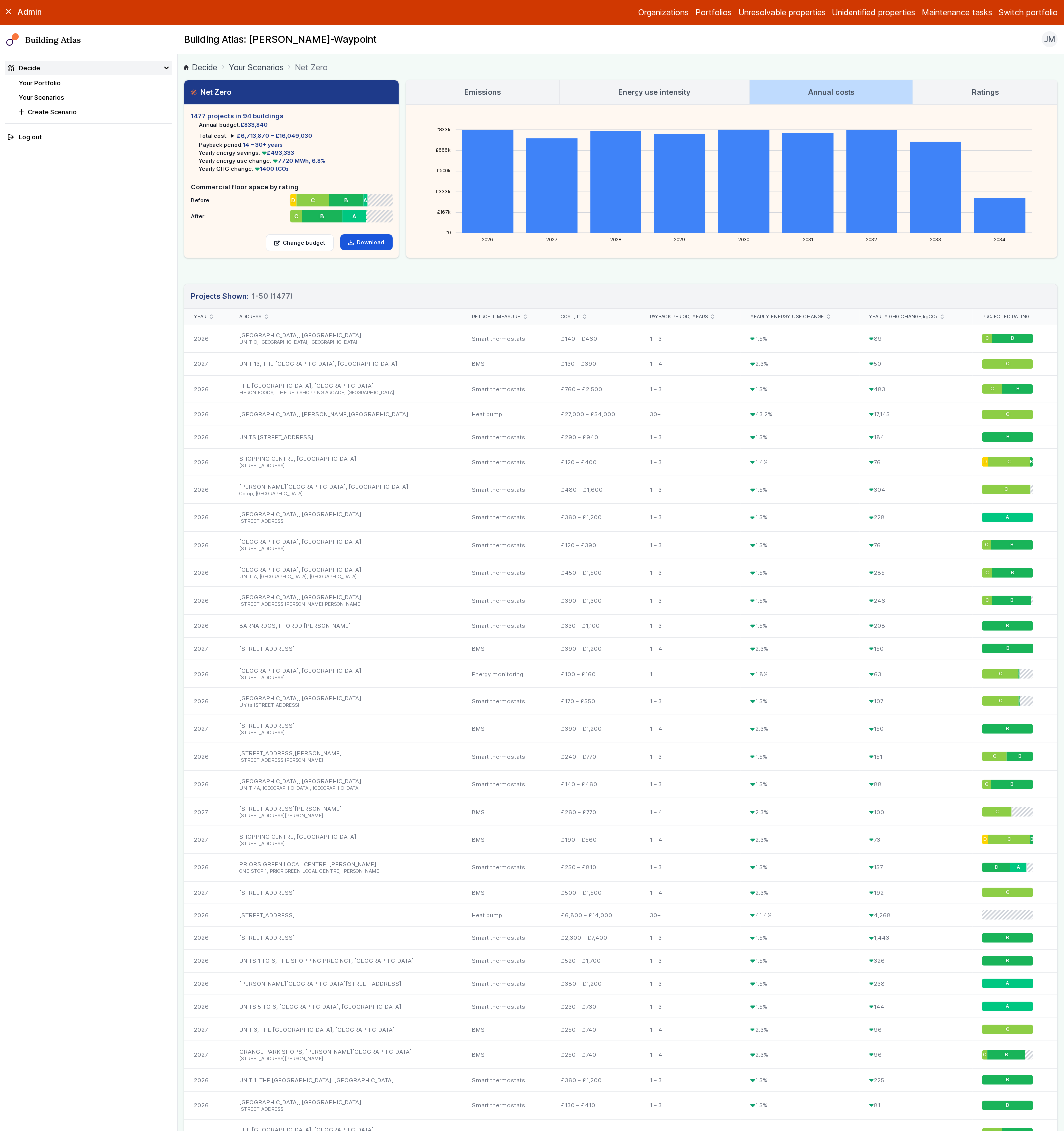
click at [955, 95] on link "Ratings" at bounding box center [985, 92] width 144 height 24
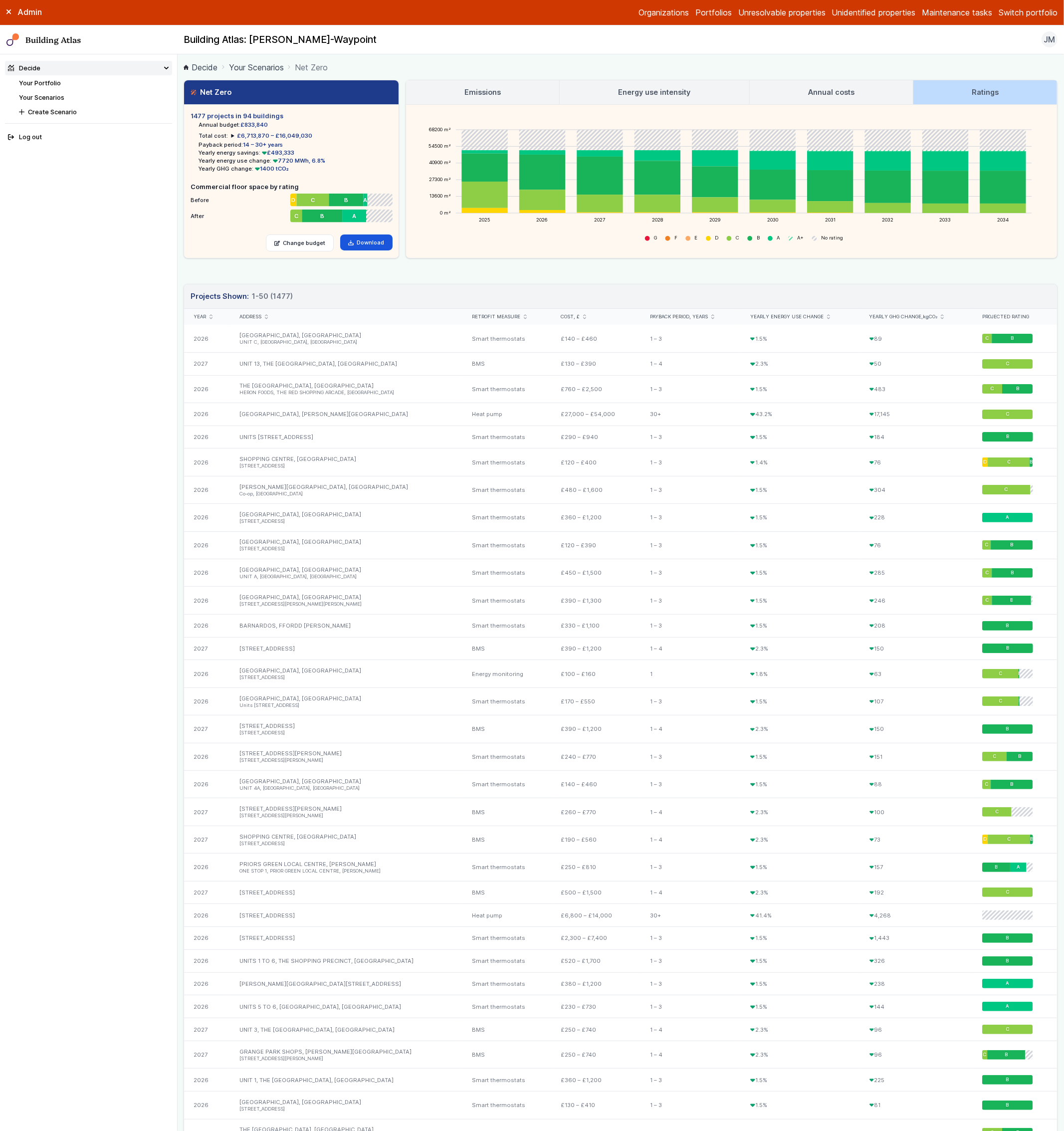
click at [829, 107] on icon "68200 m² 54500 m² 40900 m² 27300 m² 13600 m² 0 m² 2025 2026 2027 2028 2029 2030…" at bounding box center [731, 181] width 651 height 153
click at [834, 95] on h3 "Annual costs" at bounding box center [831, 92] width 47 height 11
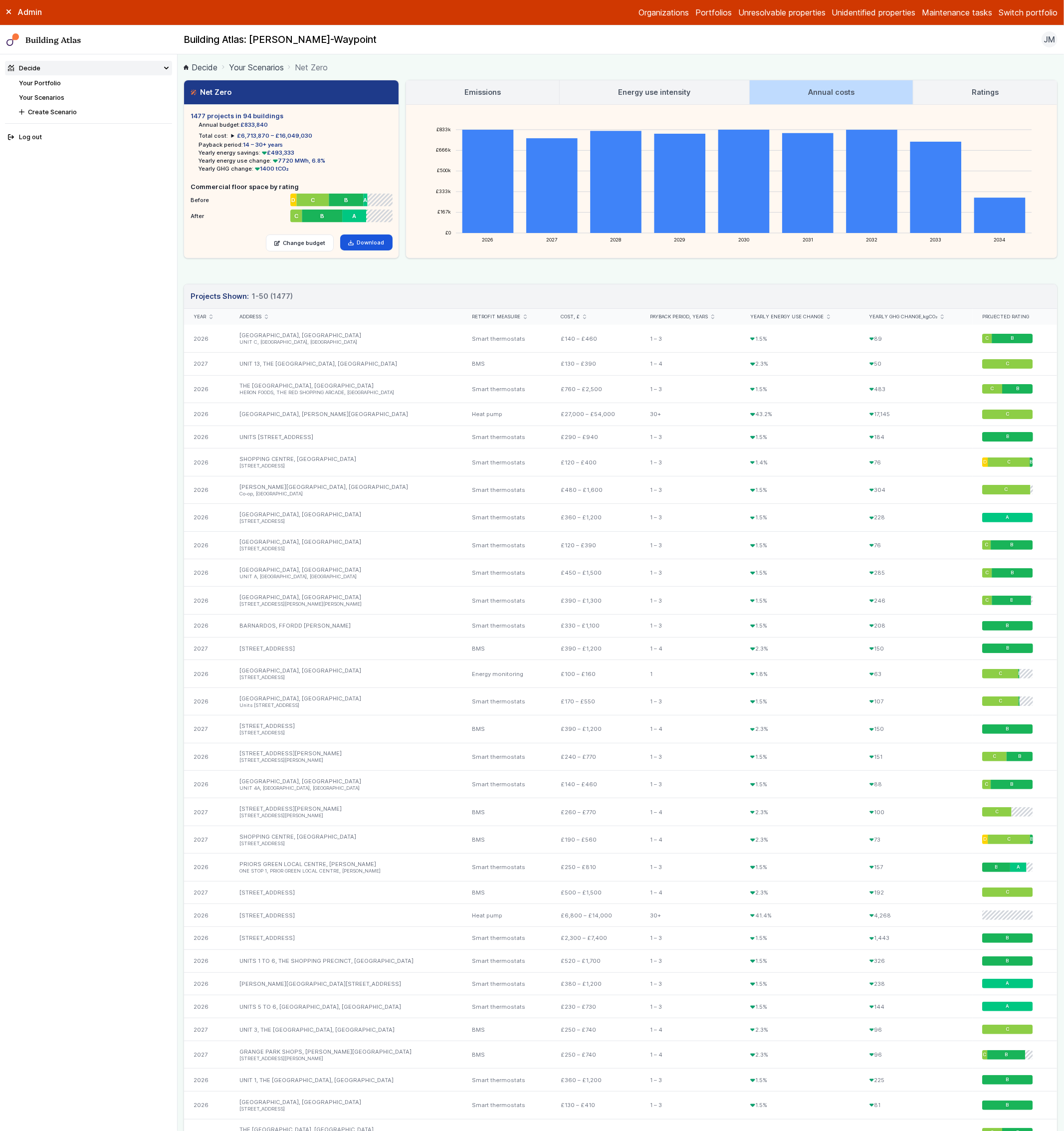
click at [704, 85] on link "Energy use intensity" at bounding box center [655, 92] width 189 height 24
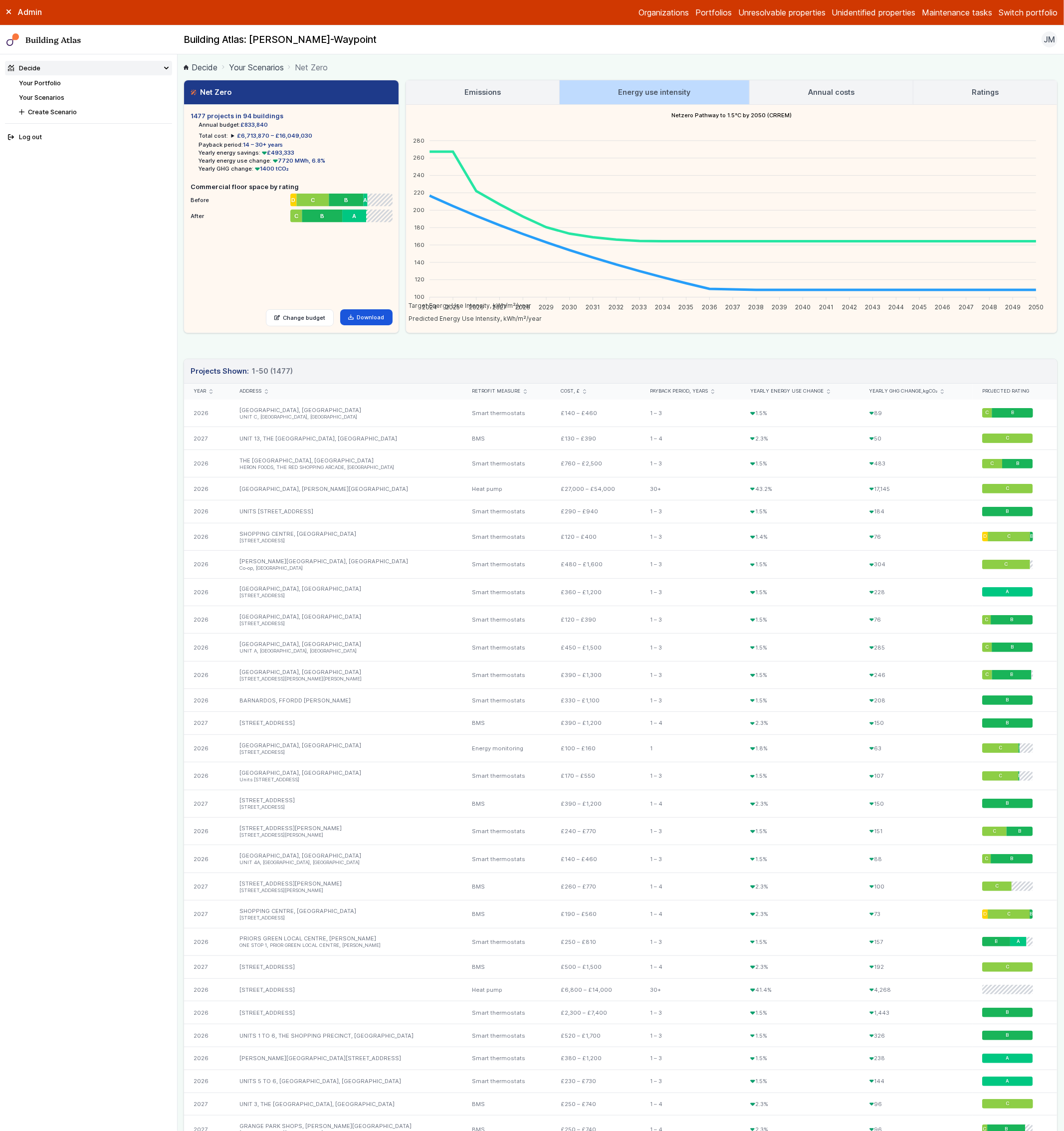
click at [527, 100] on link "Emissions" at bounding box center [483, 92] width 153 height 24
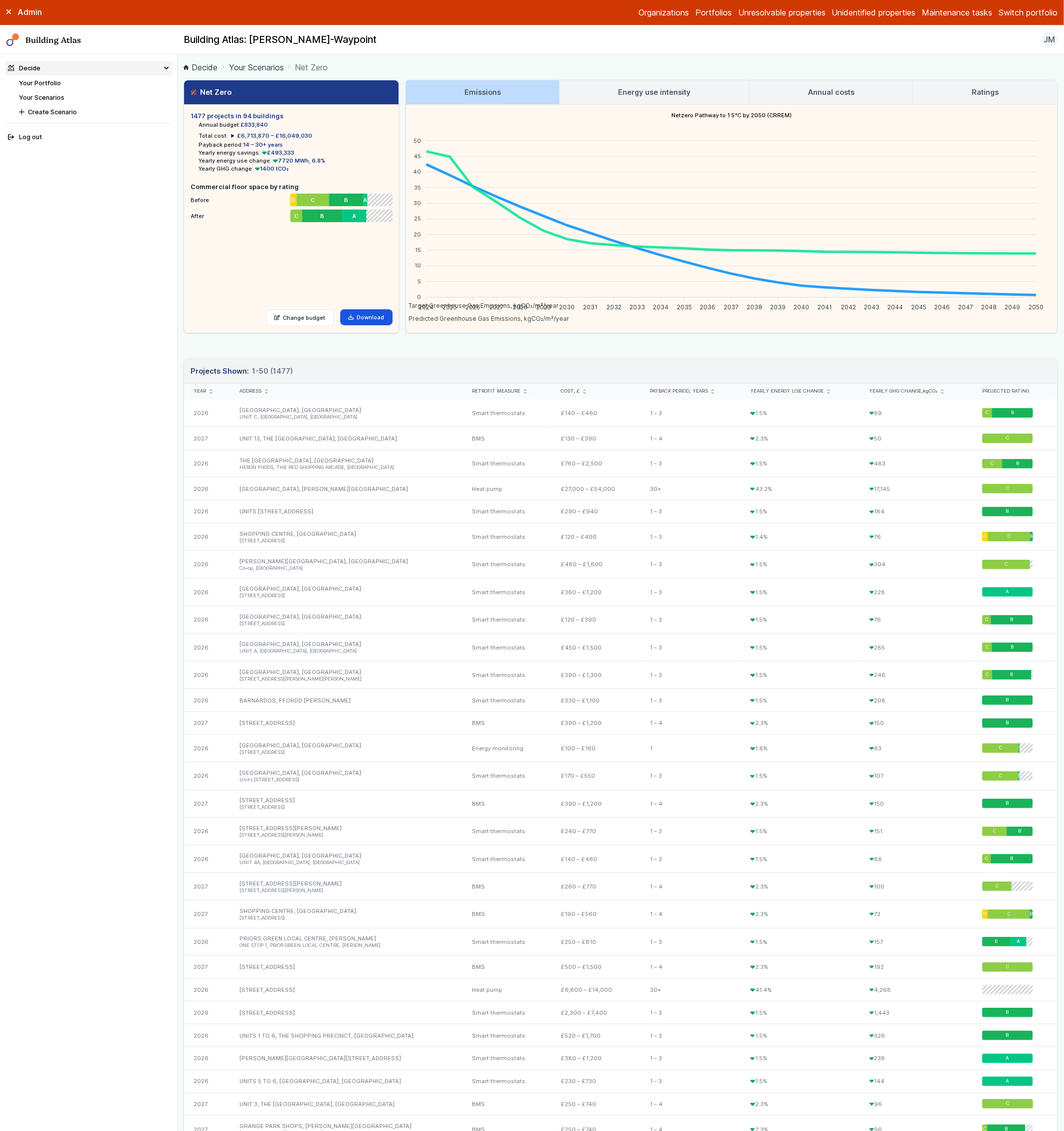
click at [594, 95] on link "Energy use intensity" at bounding box center [655, 92] width 189 height 24
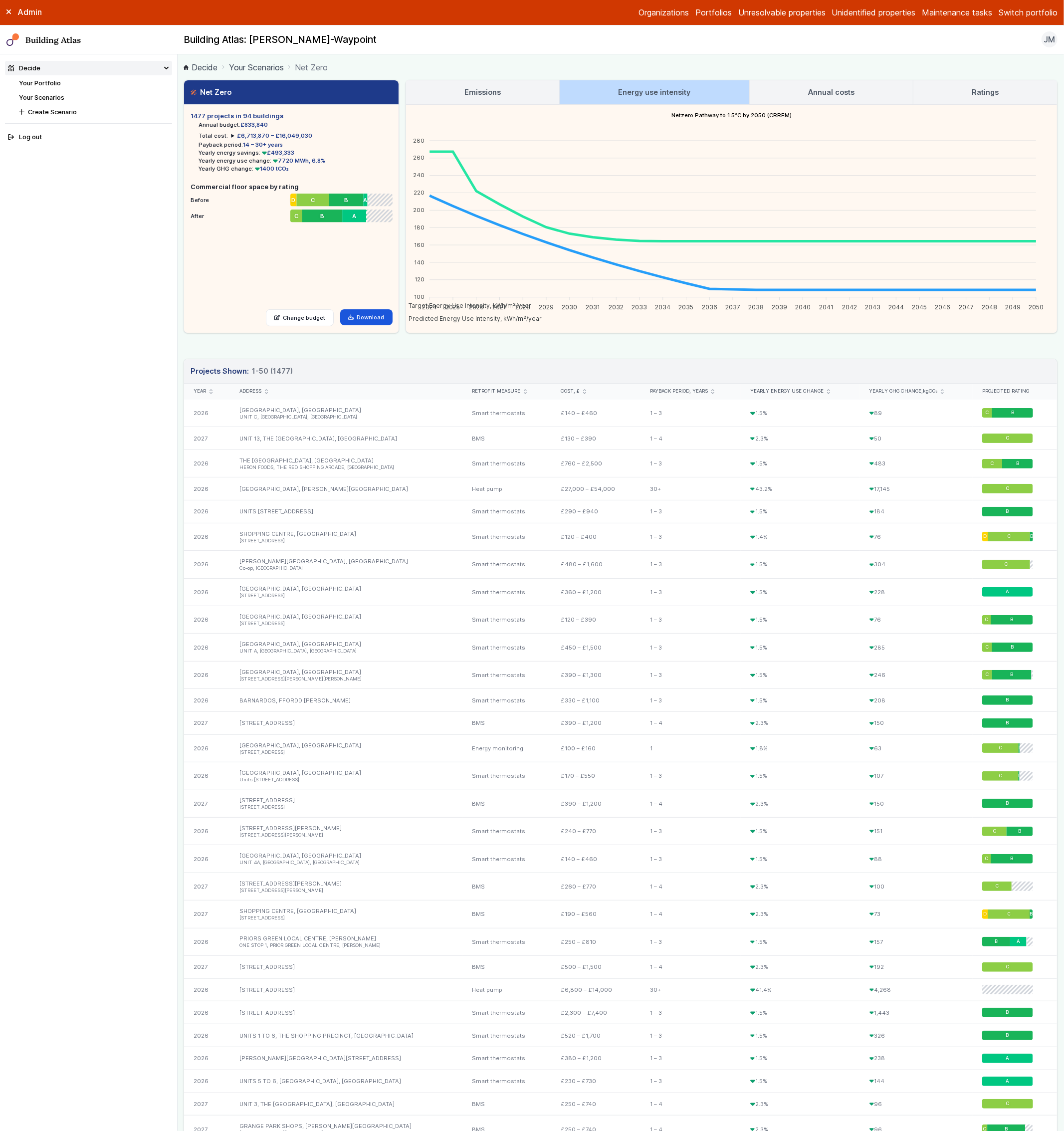
click at [155, 218] on nav "Decide Your Portfolio Your Scenarios Create Scenario Log out" at bounding box center [88, 592] width 177 height 1077
click at [55, 95] on link "Your Scenarios" at bounding box center [42, 97] width 46 height 7
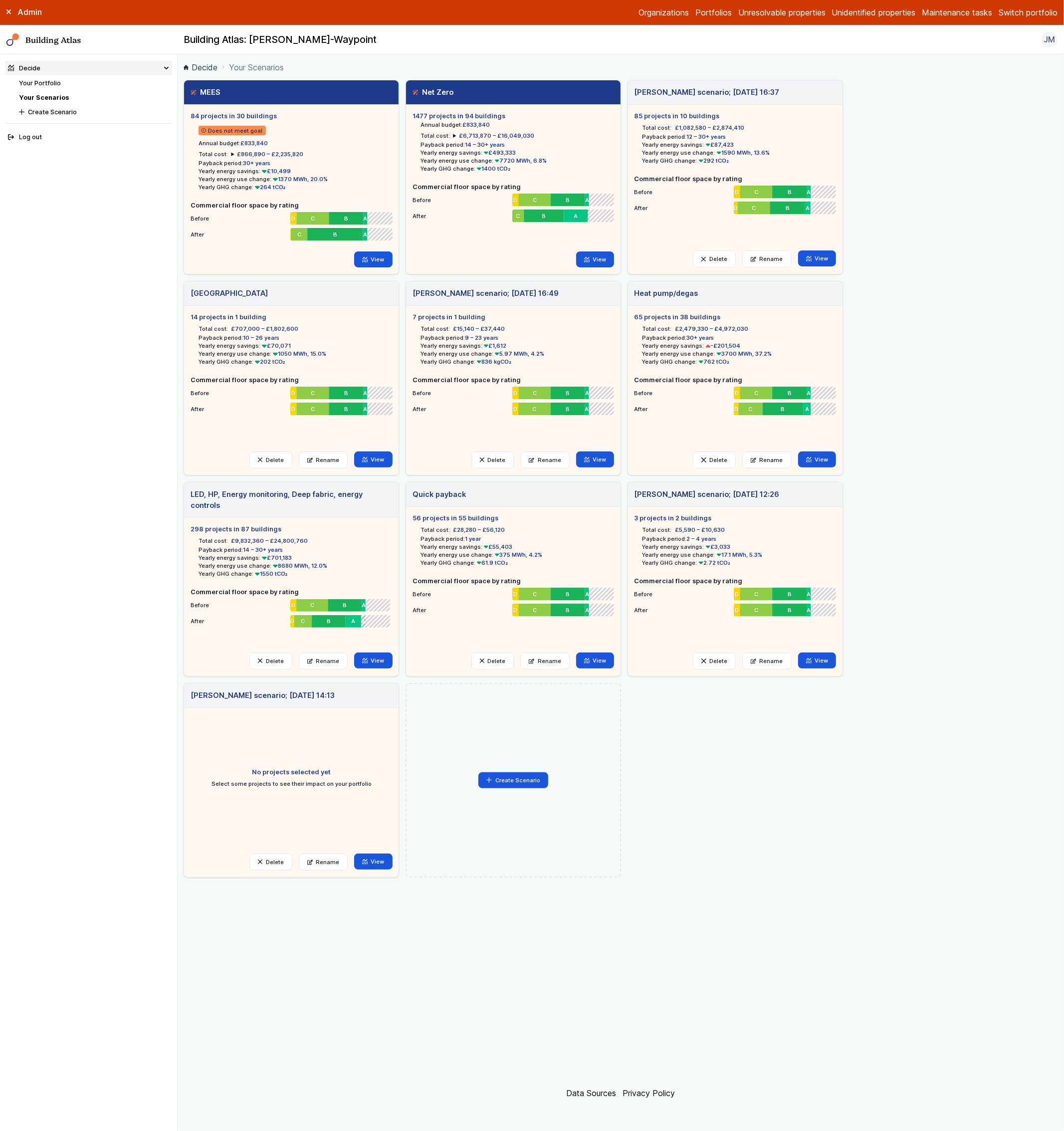
click at [488, 561] on span "61.9 tCO₂" at bounding box center [492, 562] width 33 height 7
click at [118, 298] on nav "Decide Your Portfolio Your Scenarios Create Scenario Log out" at bounding box center [88, 592] width 177 height 1077
click at [0, 0] on link "Building Atlas" at bounding box center [0, 0] width 0 height 0
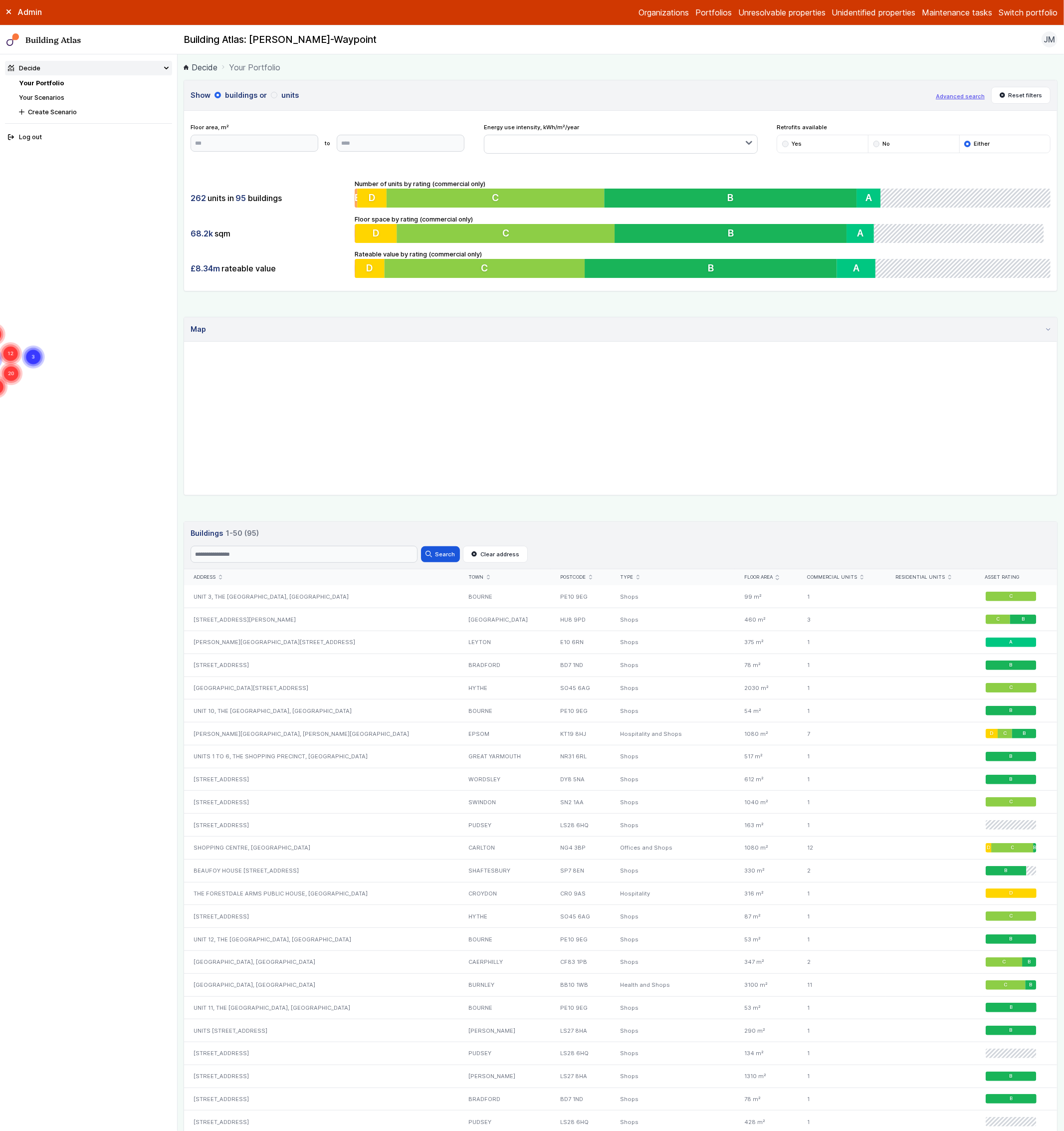
click at [50, 99] on link "Your Scenarios" at bounding box center [42, 97] width 46 height 7
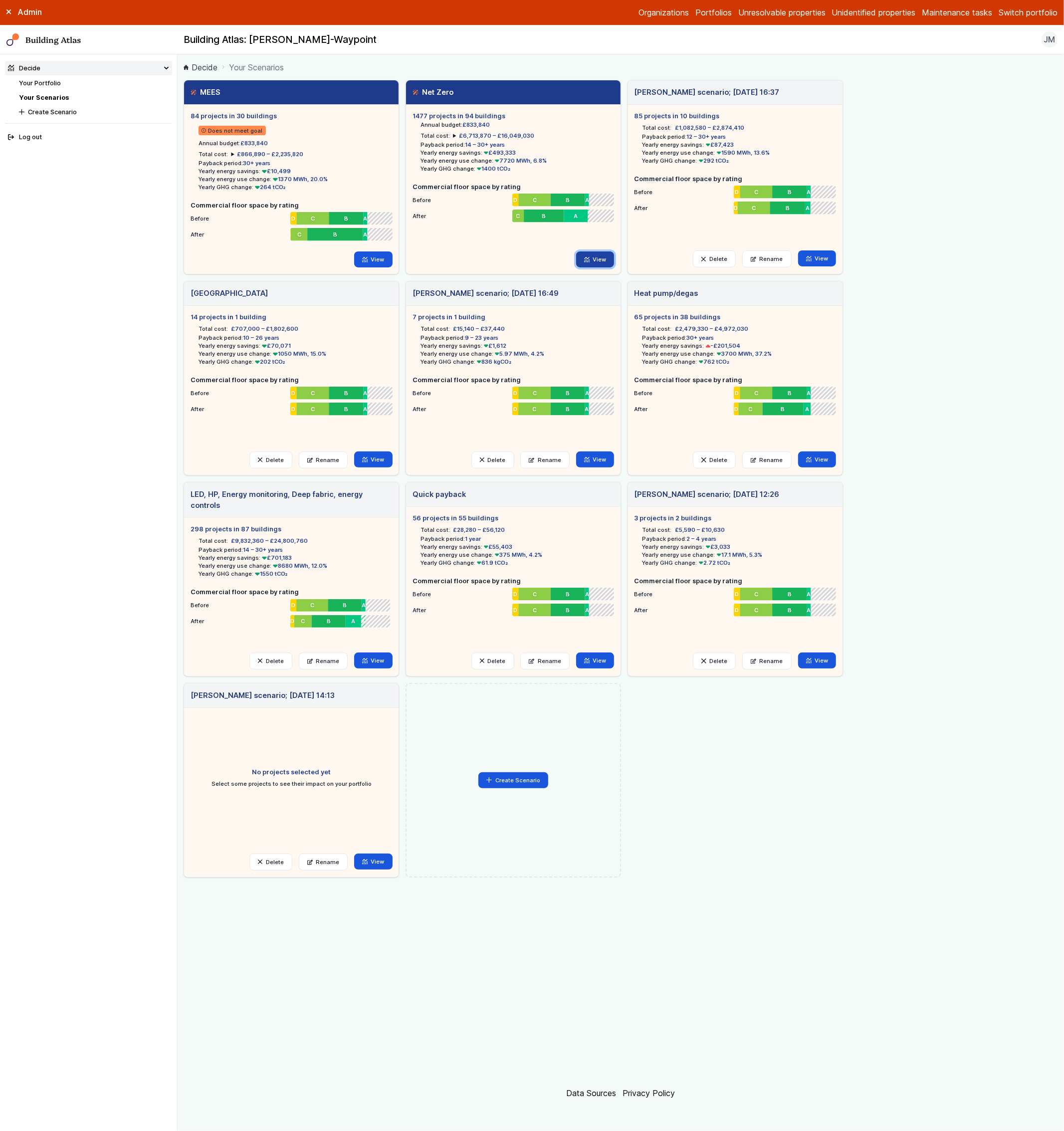
click at [601, 263] on link "View" at bounding box center [595, 259] width 39 height 16
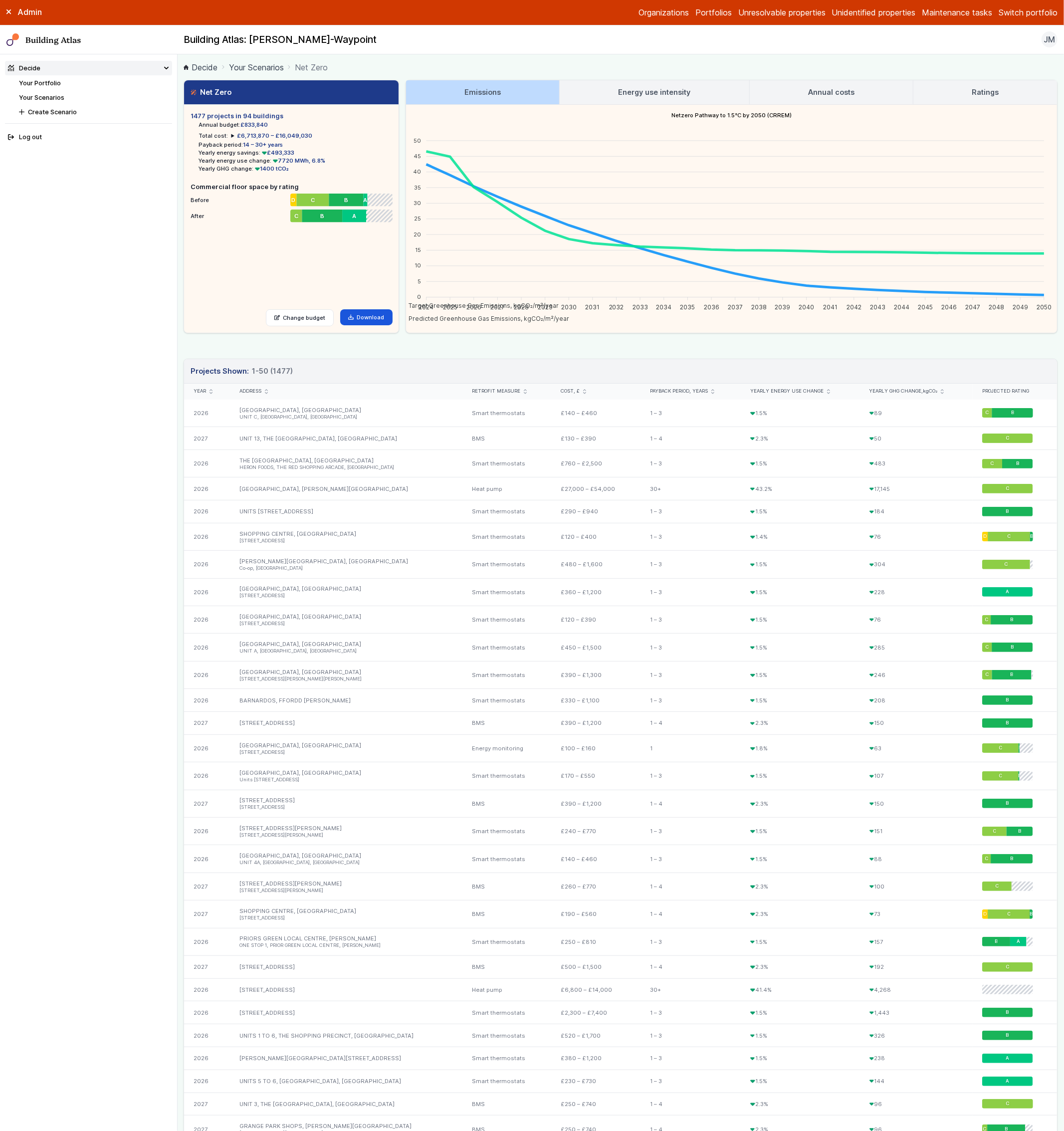
click at [267, 387] on div "Address" at bounding box center [346, 391] width 233 height 16
click at [267, 390] on icon "submit" at bounding box center [267, 391] width 3 height 5
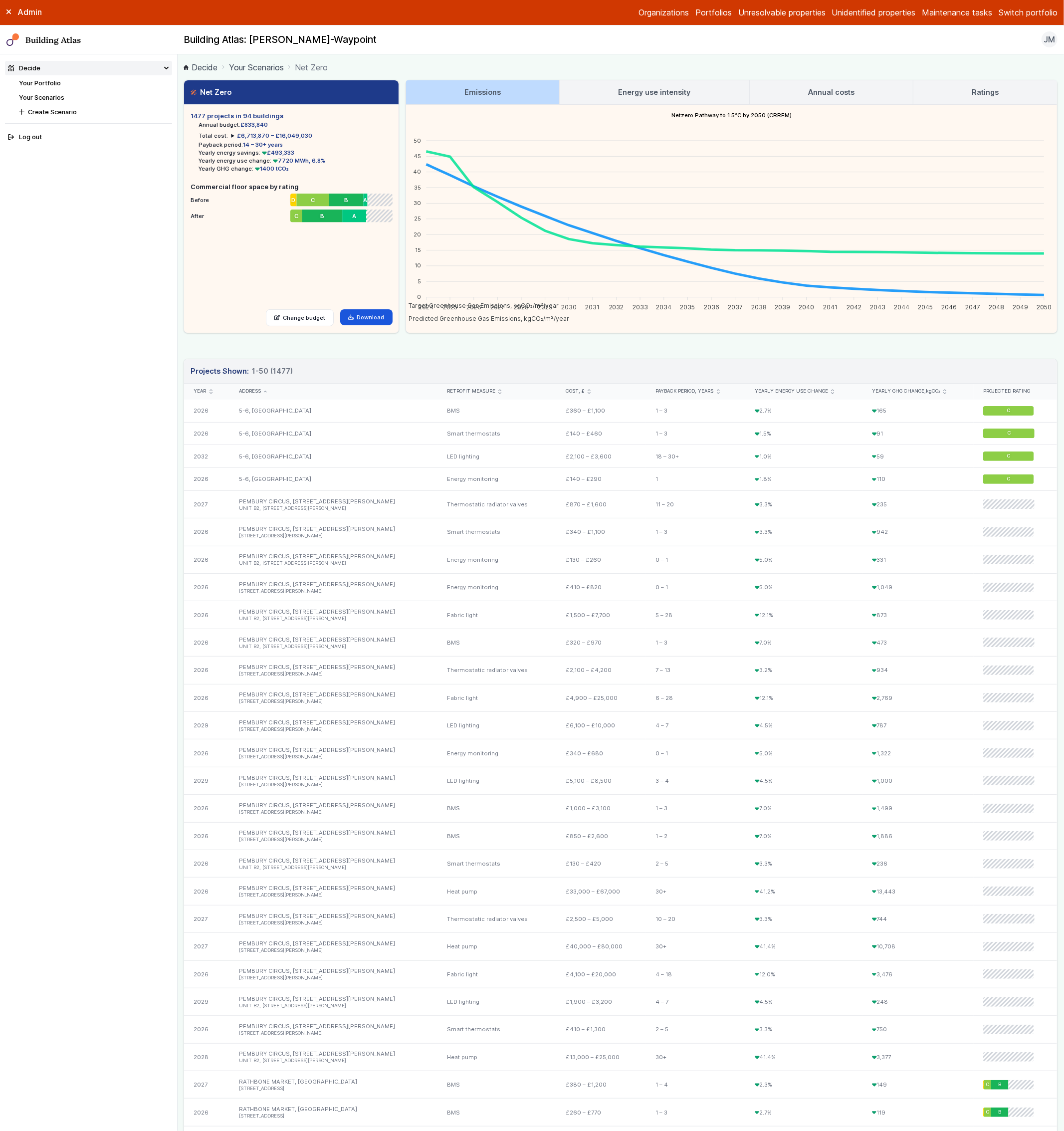
click at [267, 390] on icon "submit" at bounding box center [266, 391] width 3 height 2
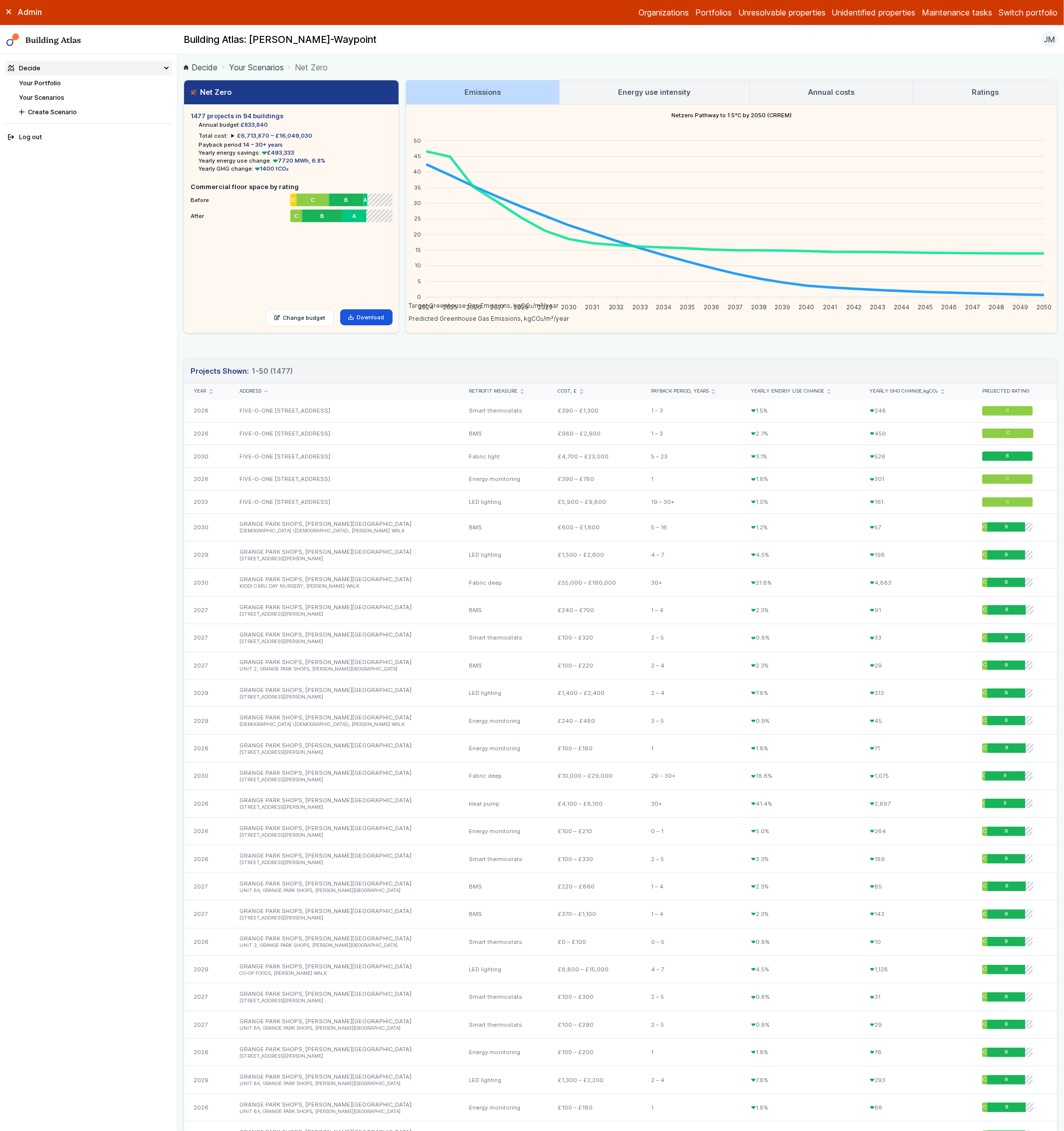
click at [267, 390] on icon "submit" at bounding box center [266, 391] width 3 height 2
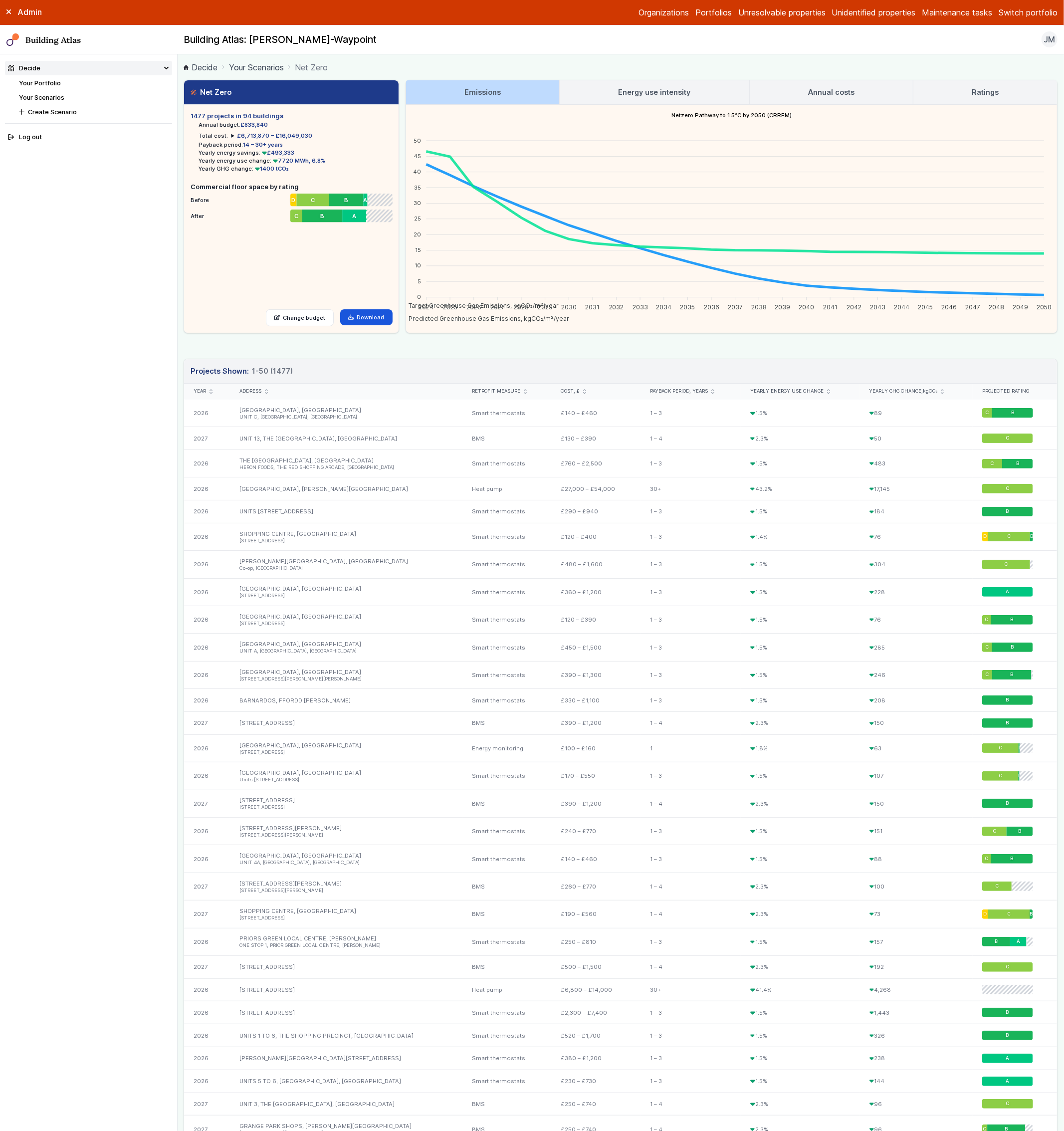
click at [211, 390] on icon "submit" at bounding box center [211, 391] width 3 height 5
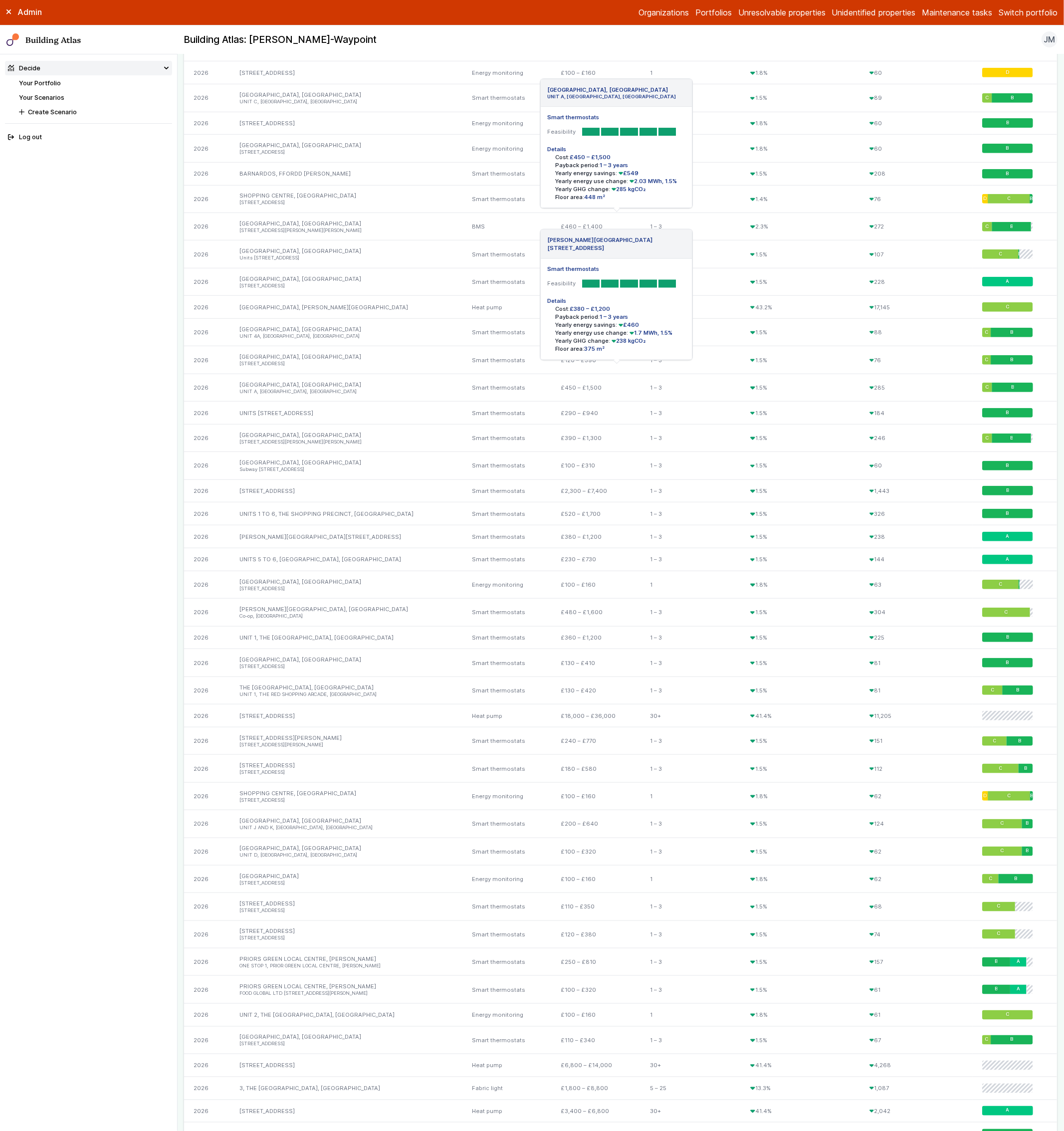
scroll to position [660, 0]
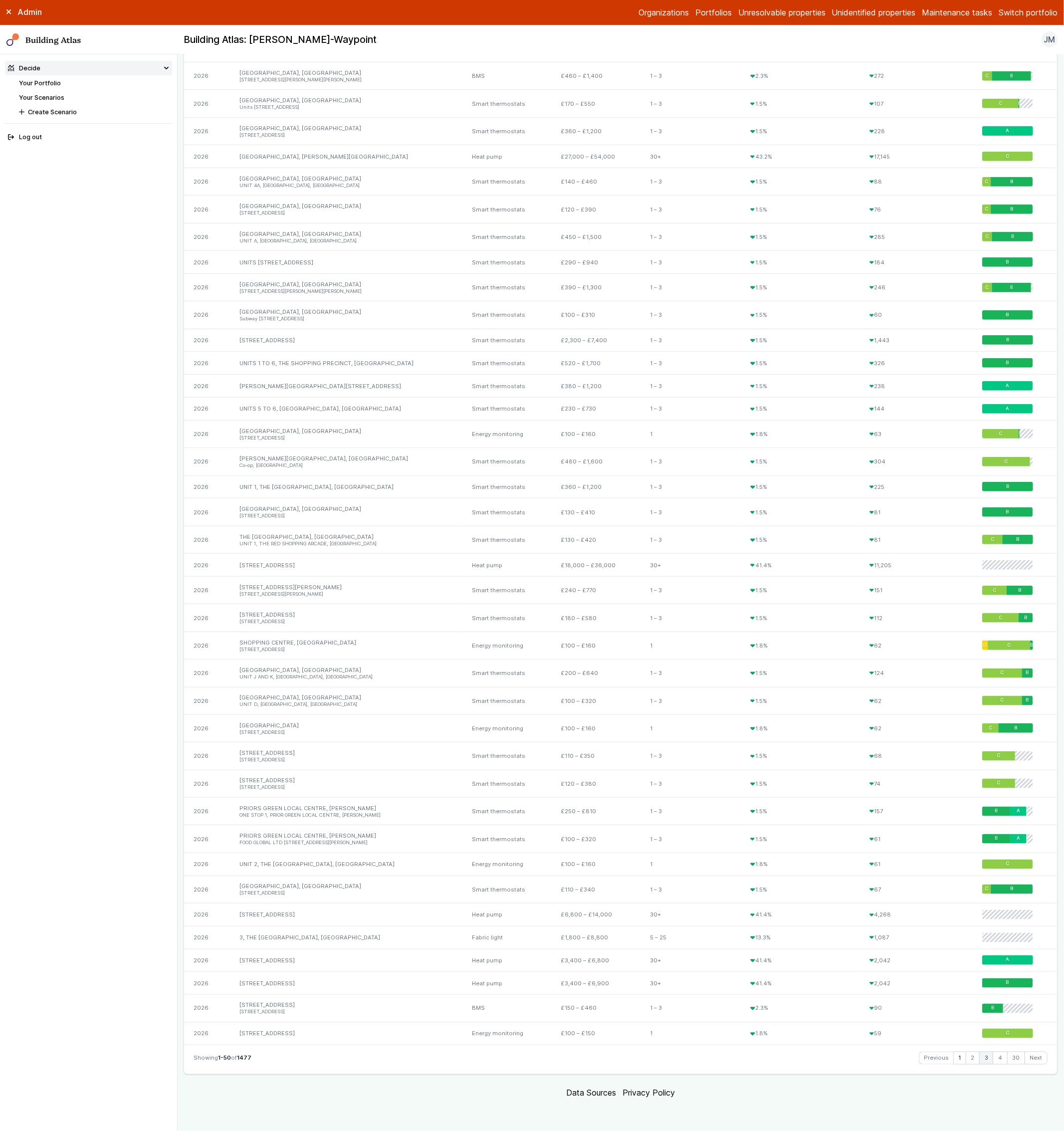
click at [980, 1053] on link "3" at bounding box center [986, 1058] width 13 height 12
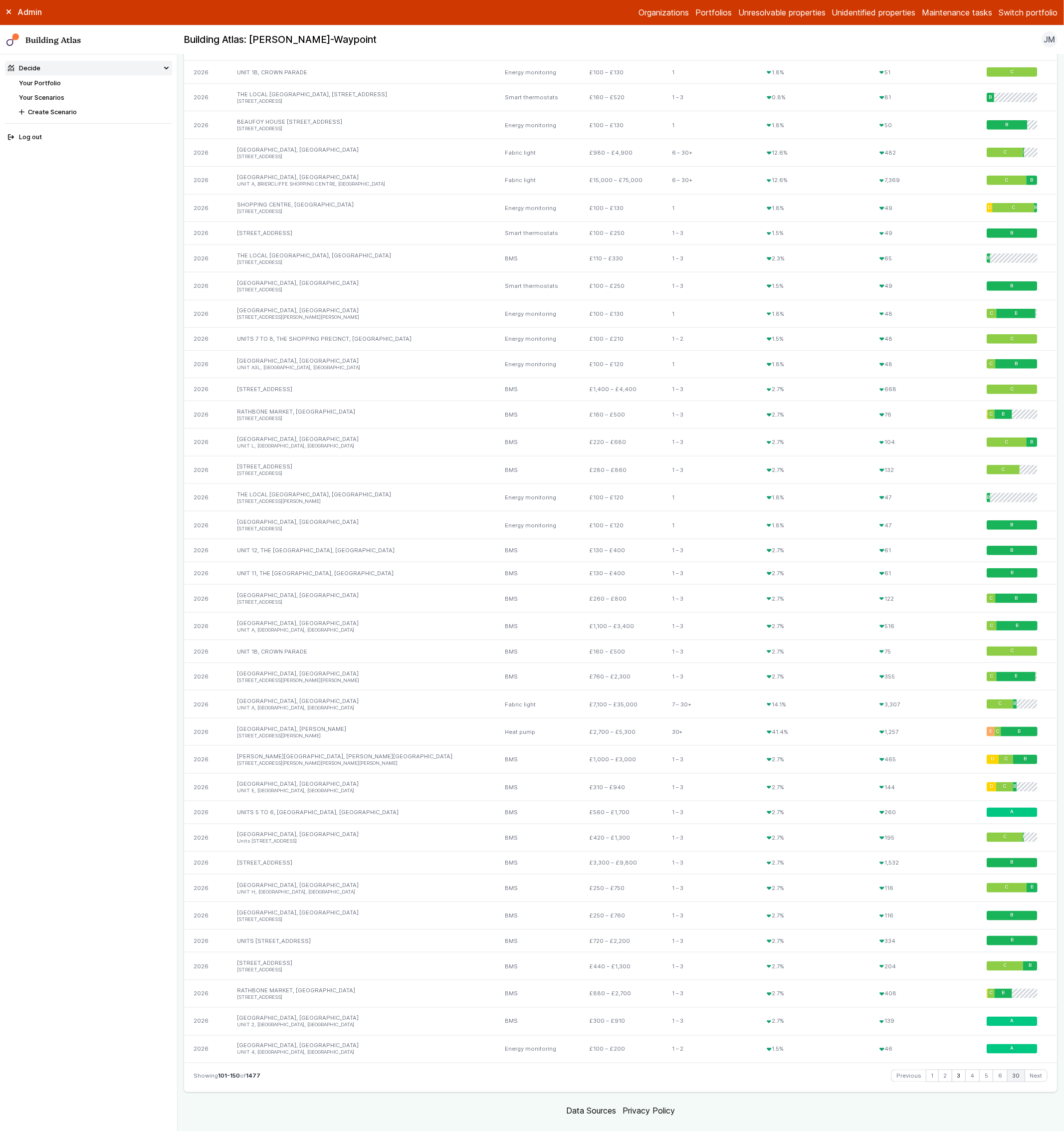
click at [1008, 1080] on link "30" at bounding box center [1017, 1076] width 17 height 12
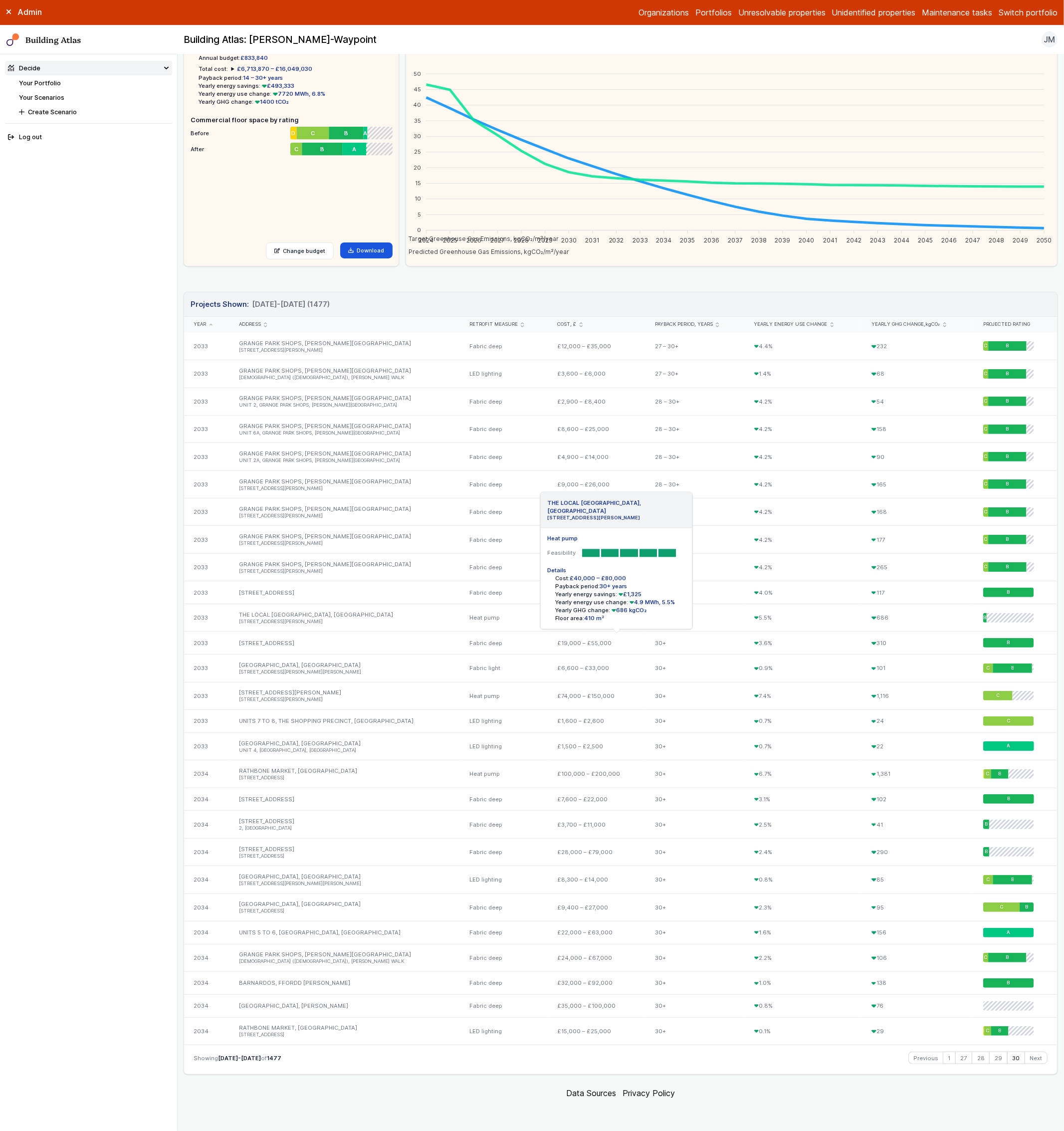
scroll to position [0, 0]
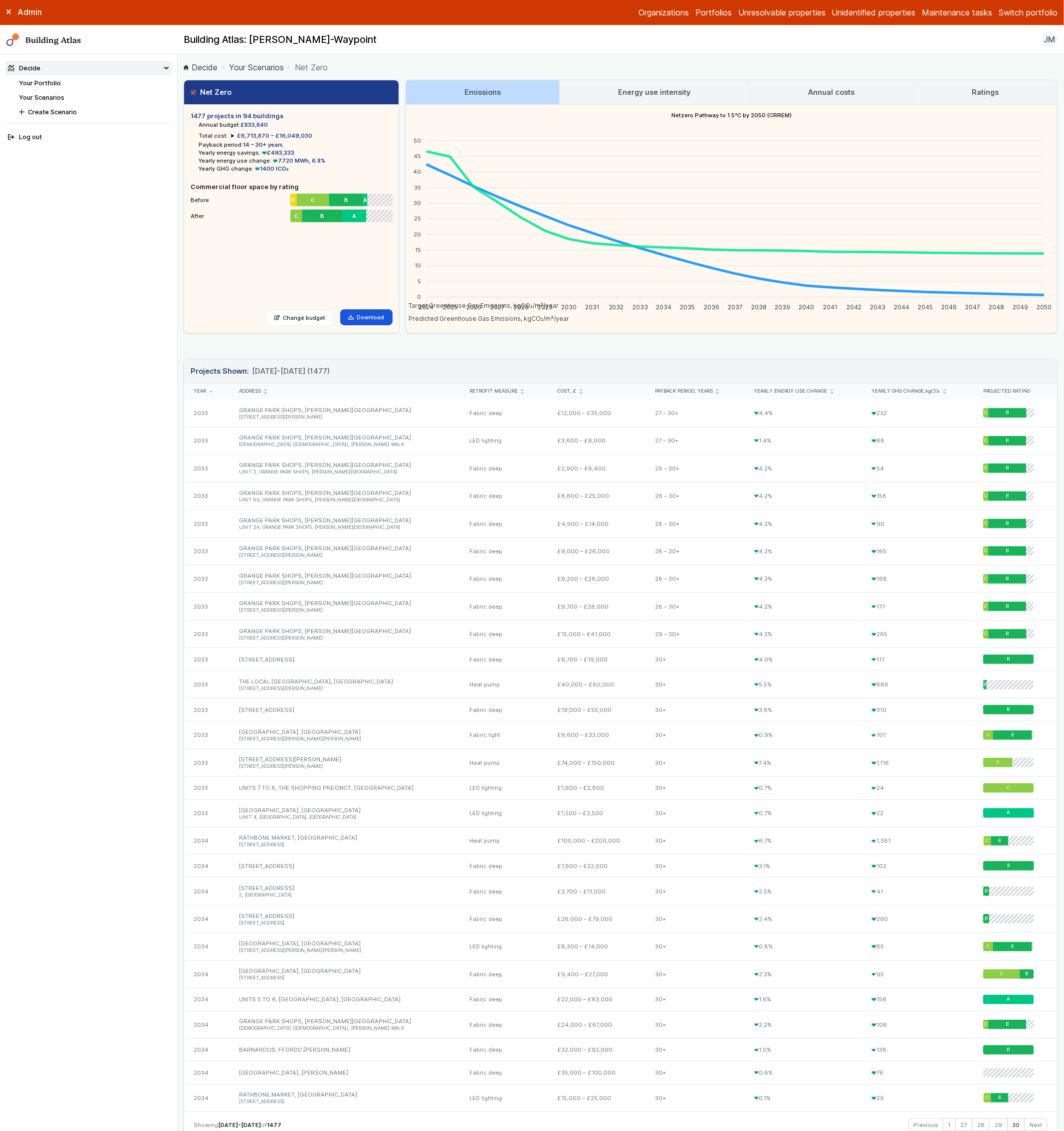
click at [253, 70] on link "Your Scenarios" at bounding box center [256, 67] width 55 height 12
